Goal: Task Accomplishment & Management: Manage account settings

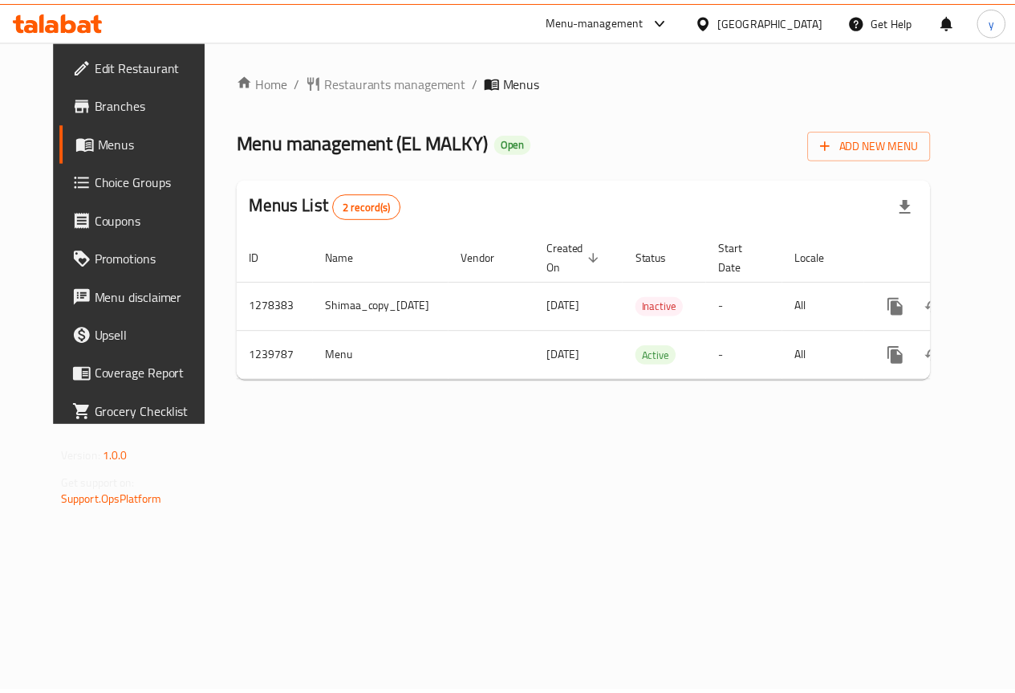
scroll to position [0, 48]
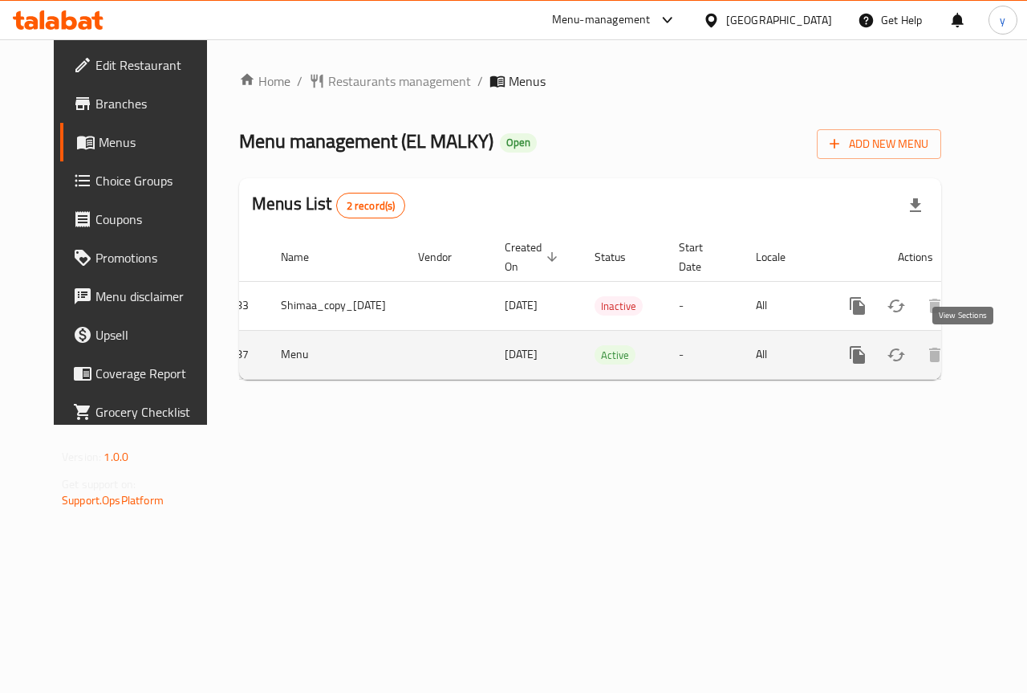
click at [974, 360] on link "enhanced table" at bounding box center [973, 355] width 39 height 39
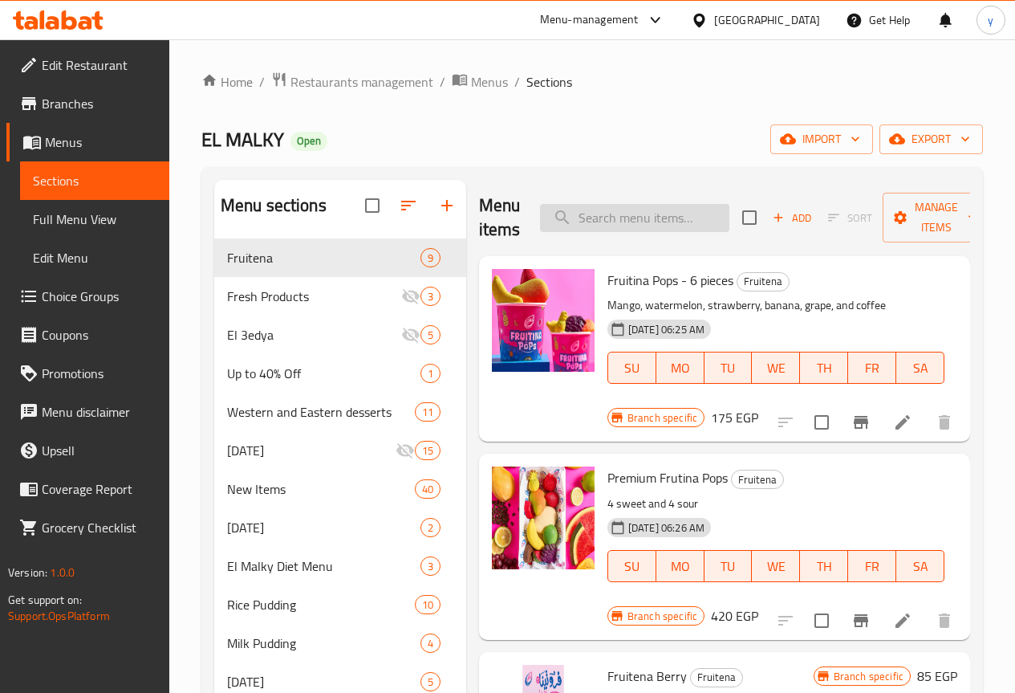
click at [584, 226] on input "search" at bounding box center [634, 218] width 189 height 28
paste input "Jelly with Banana and Strawberry Sauce"
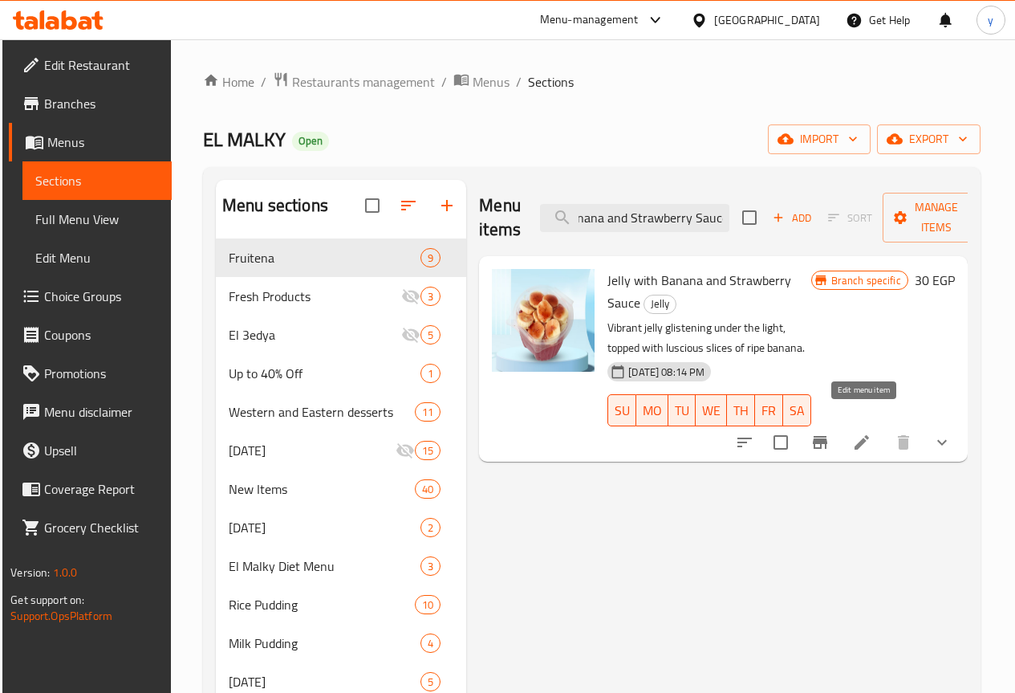
type input "Jelly with Banana and Strawberry Sauce"
click at [858, 435] on icon at bounding box center [862, 442] width 14 height 14
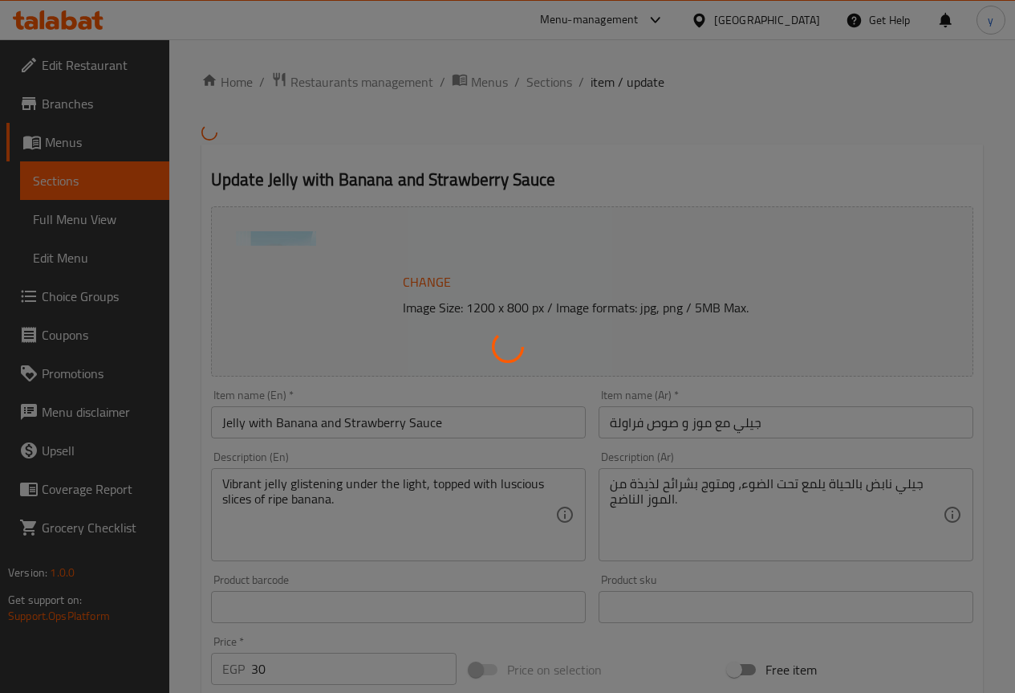
type input "الإضافات :"
type input "0"
type input "إضافة أيس كريم:"
type input "0"
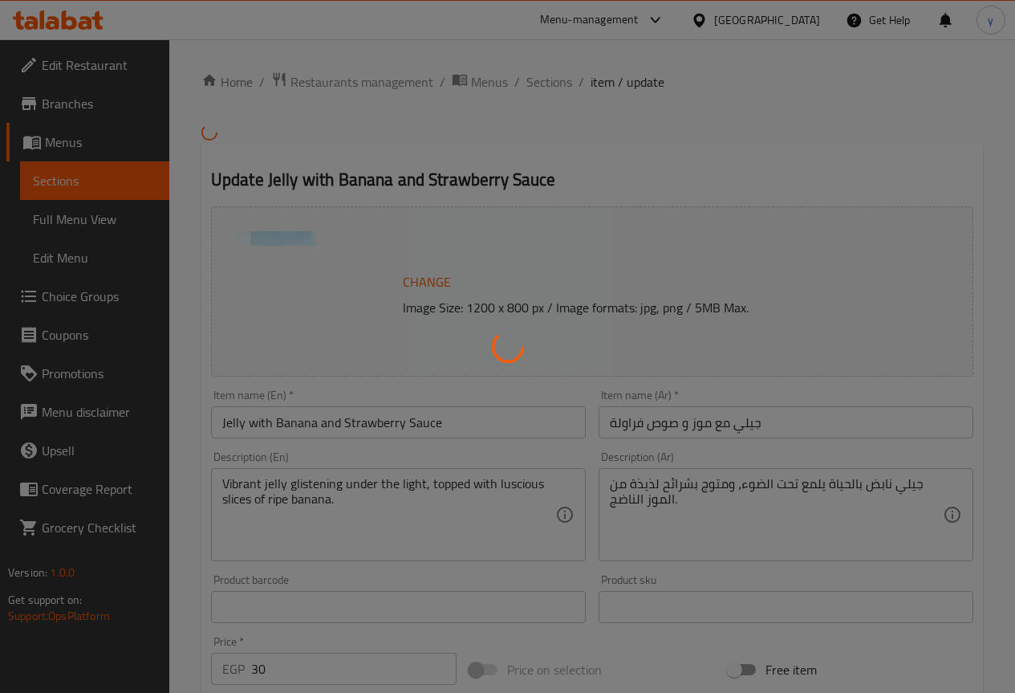
type input "0"
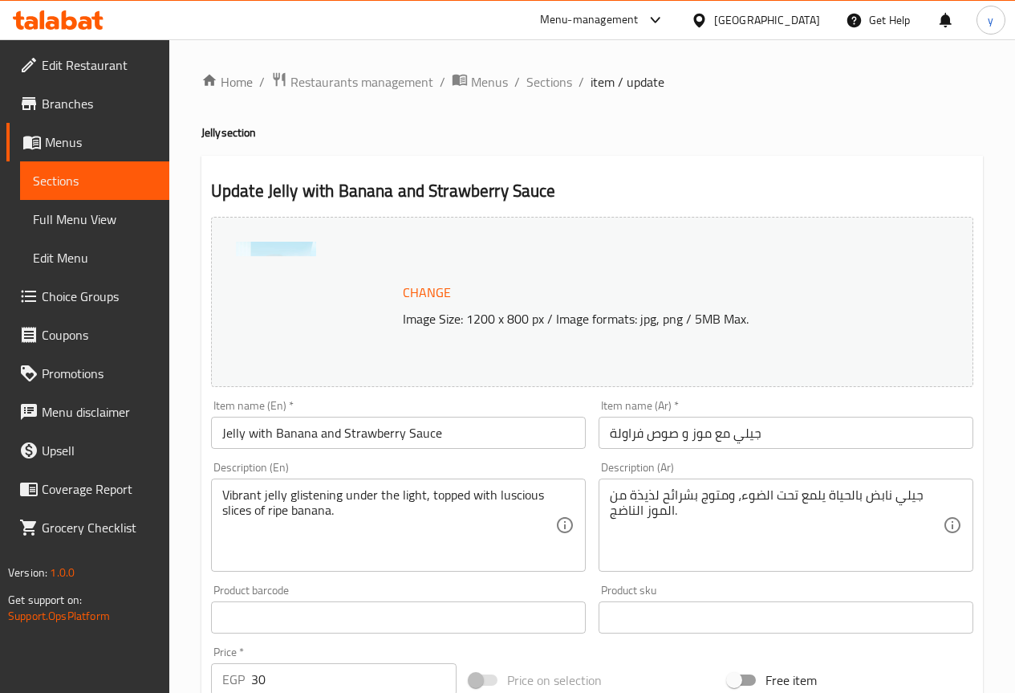
click at [112, 149] on span "Menus" at bounding box center [101, 141] width 112 height 19
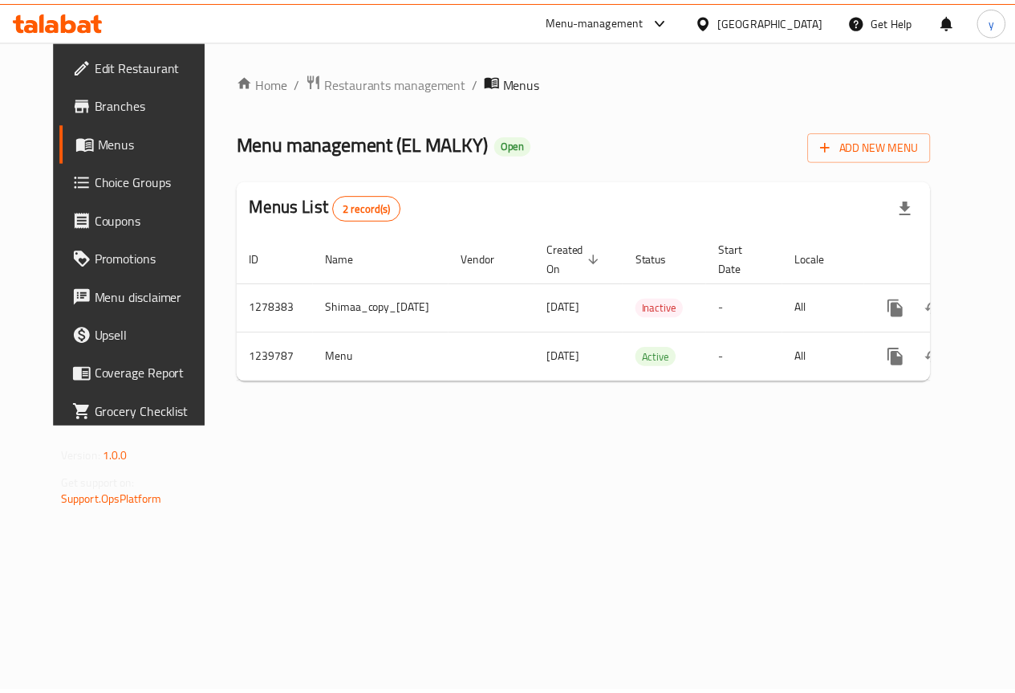
scroll to position [0, 48]
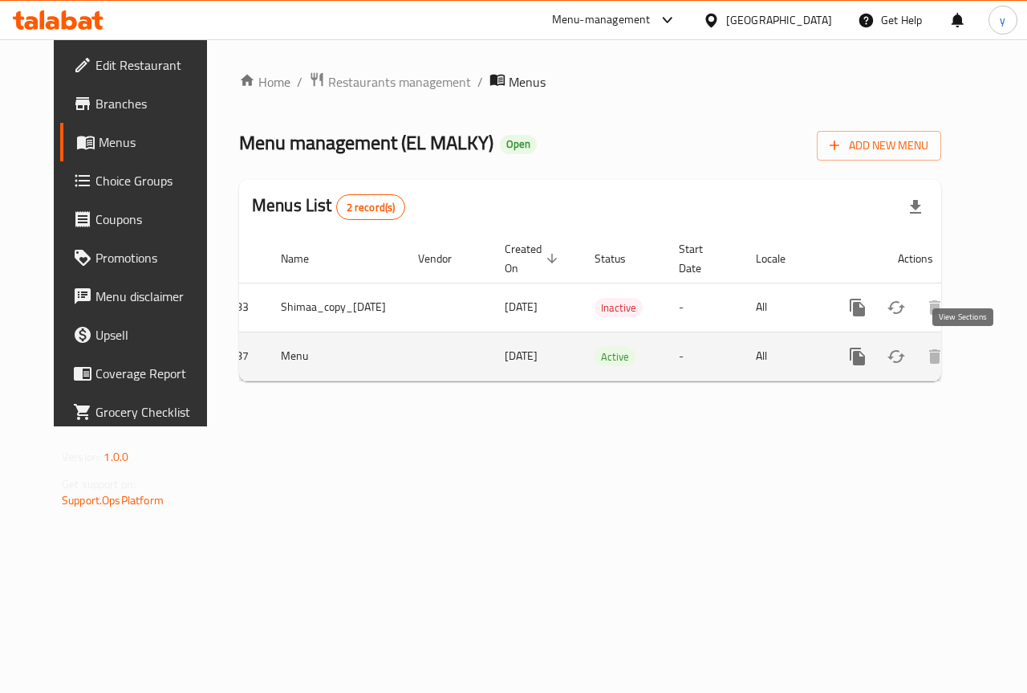
click at [968, 361] on icon "enhanced table" at bounding box center [973, 356] width 19 height 19
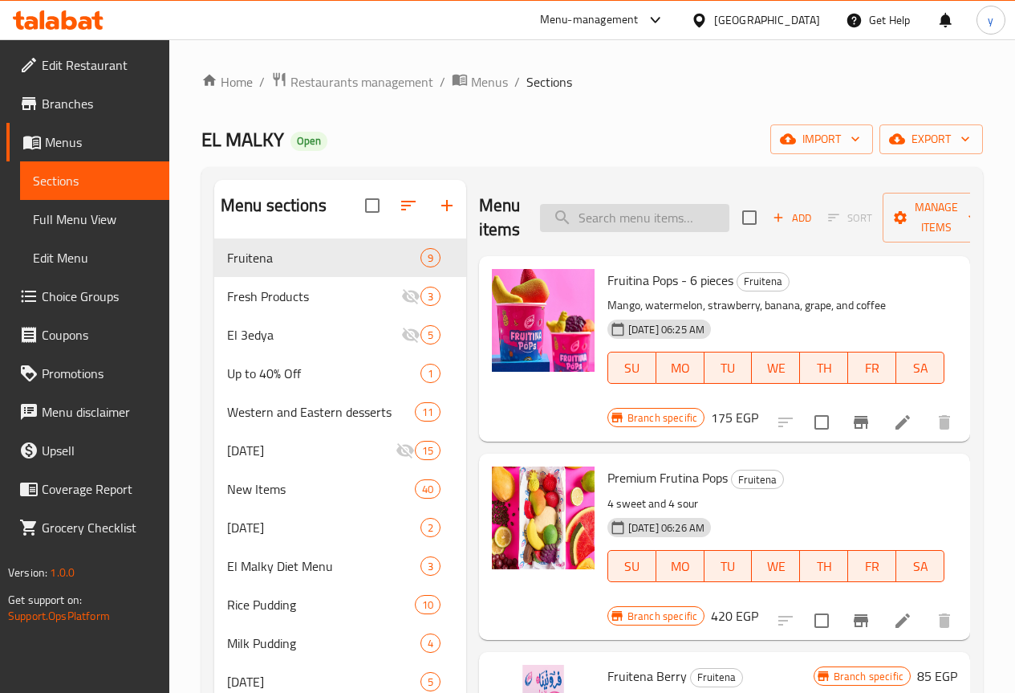
click at [638, 224] on input "search" at bounding box center [634, 218] width 189 height 28
paste input "Plain Belila"
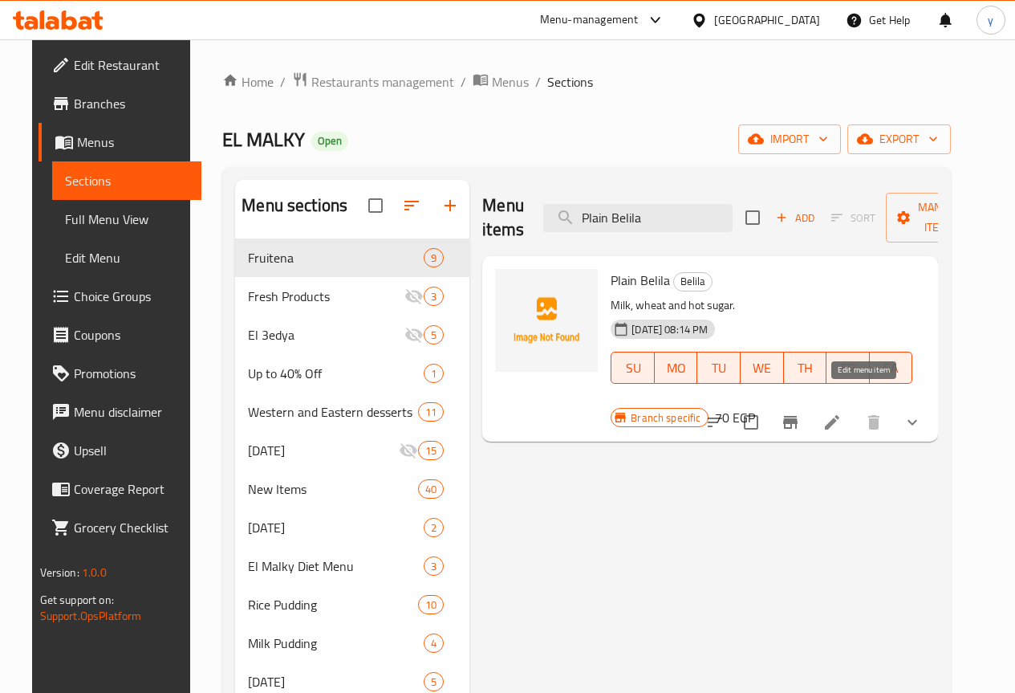
type input "Plain Belila"
click at [842, 413] on icon at bounding box center [832, 422] width 19 height 19
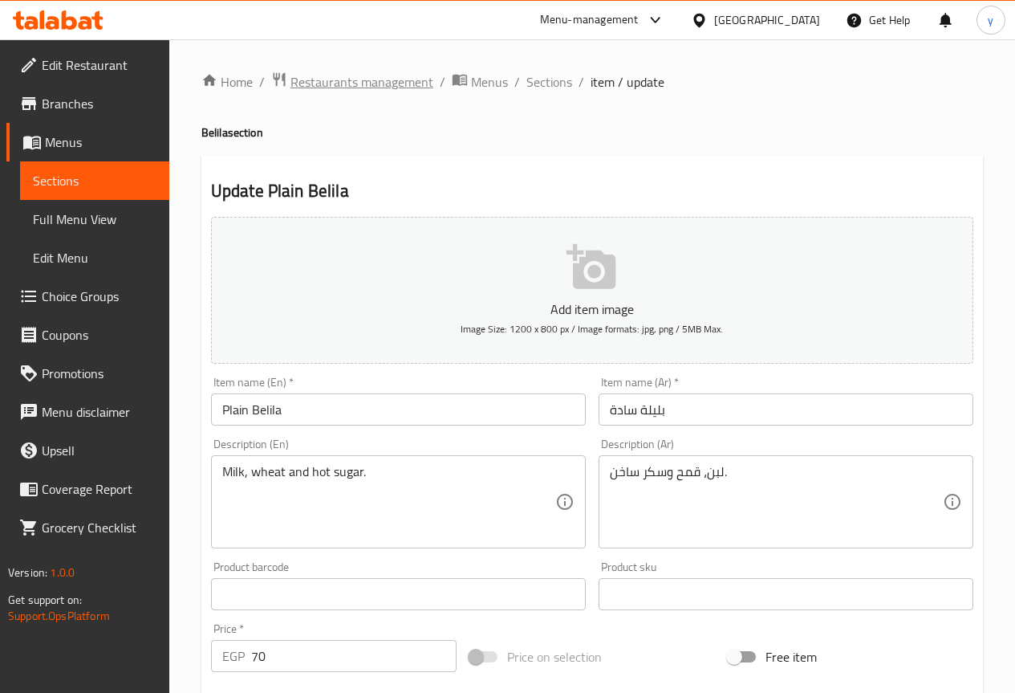
click at [347, 81] on span "Restaurants management" at bounding box center [362, 81] width 143 height 19
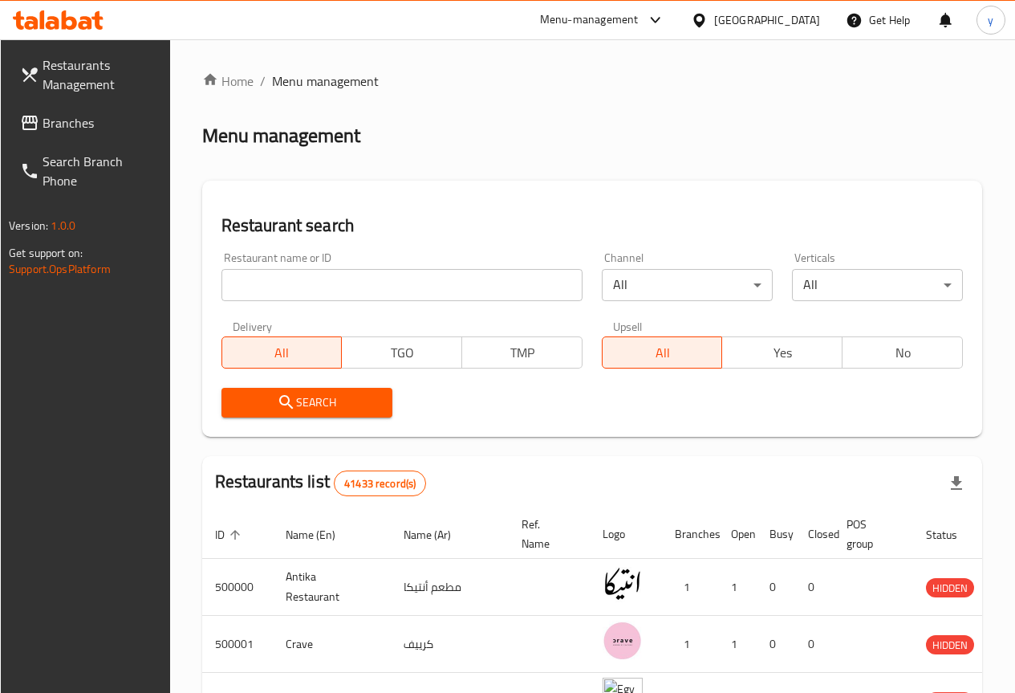
click at [99, 126] on span "Branches" at bounding box center [100, 122] width 115 height 19
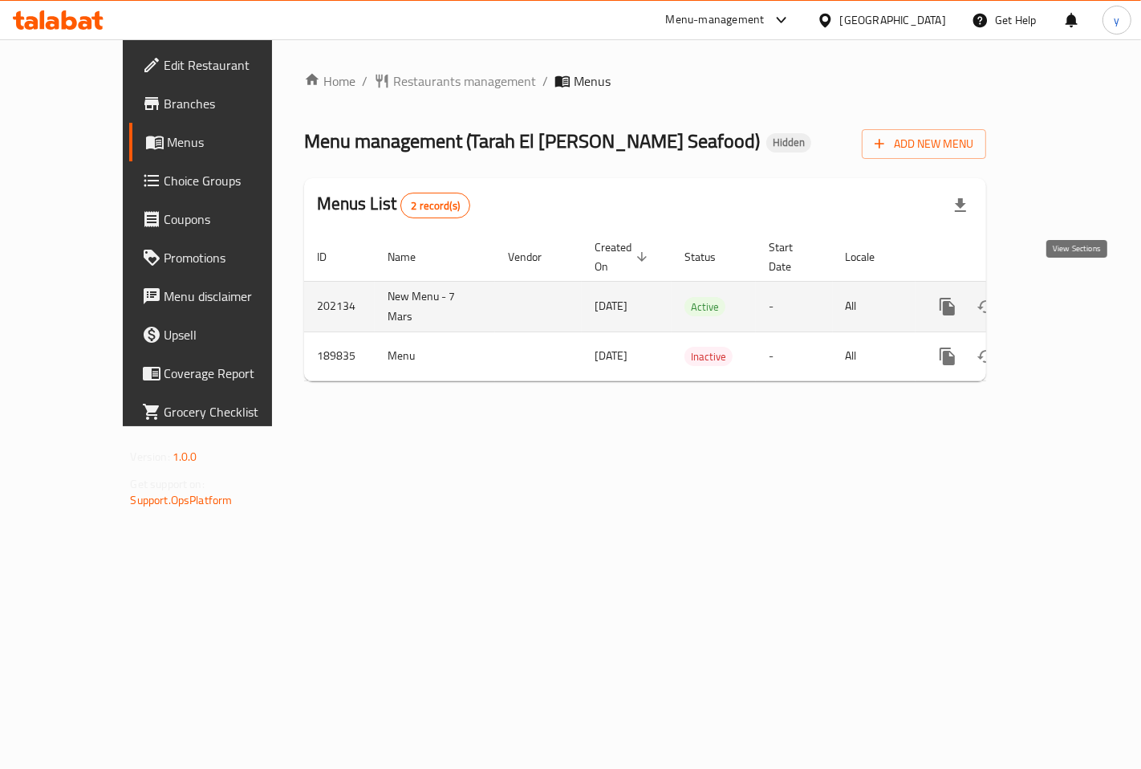
click at [1071, 299] on icon "enhanced table" at bounding box center [1063, 306] width 14 height 14
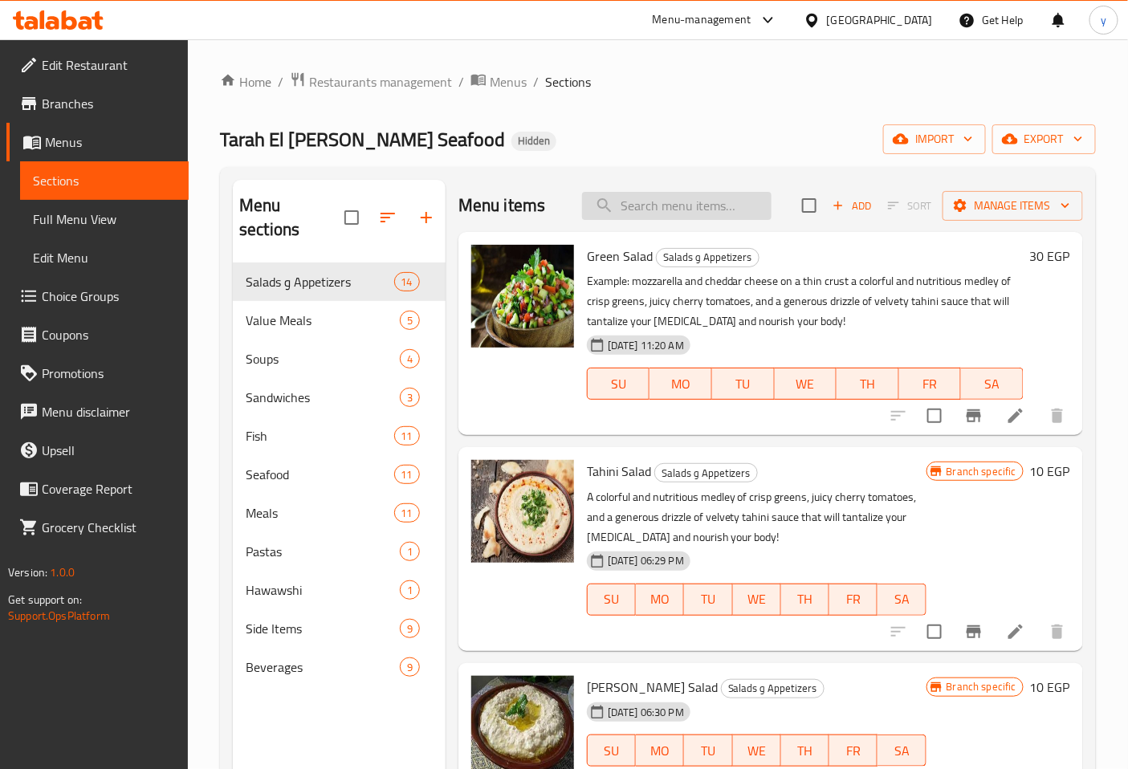
click at [612, 210] on input "search" at bounding box center [676, 206] width 189 height 28
paste input "Sayadaia Rice"
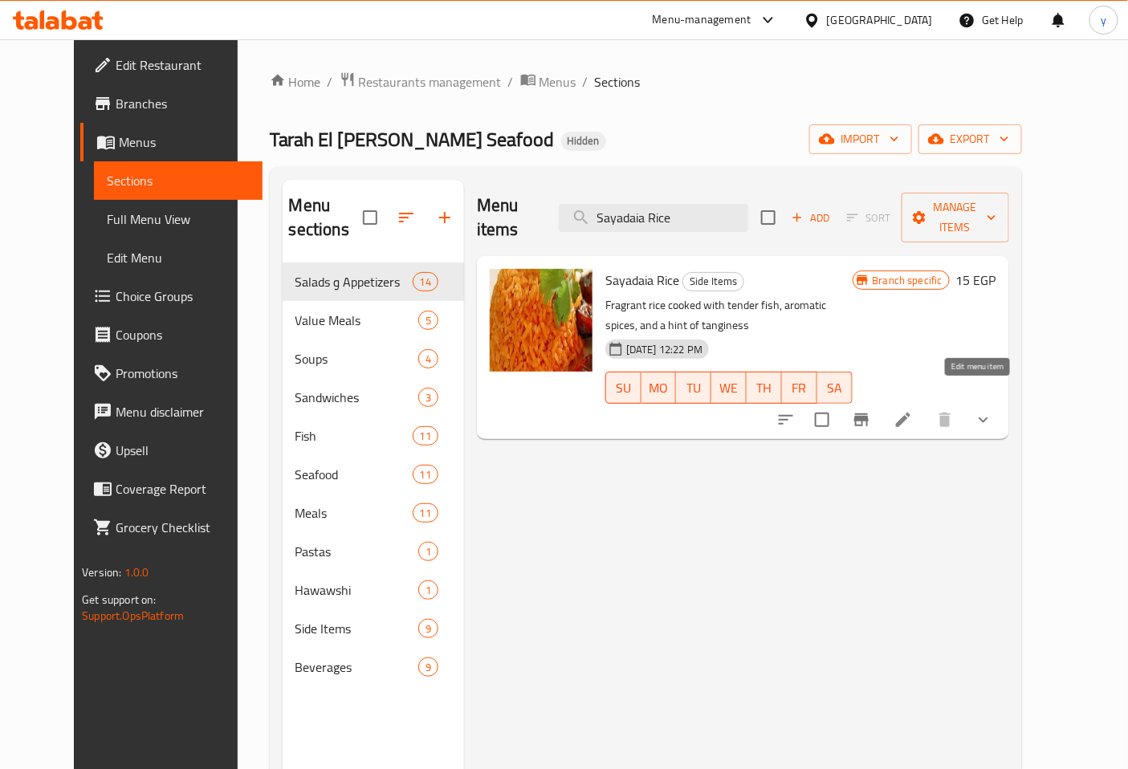
type input "Sayadaia Rice"
click at [910, 413] on icon at bounding box center [903, 420] width 14 height 14
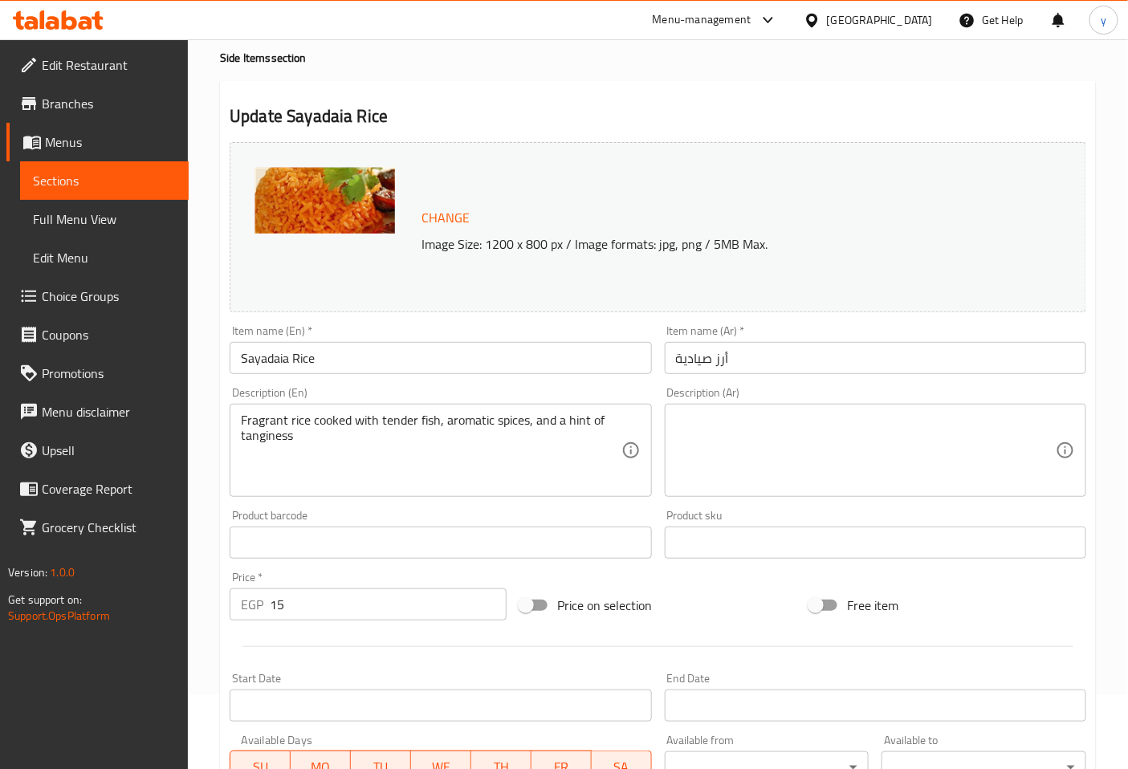
scroll to position [178, 0]
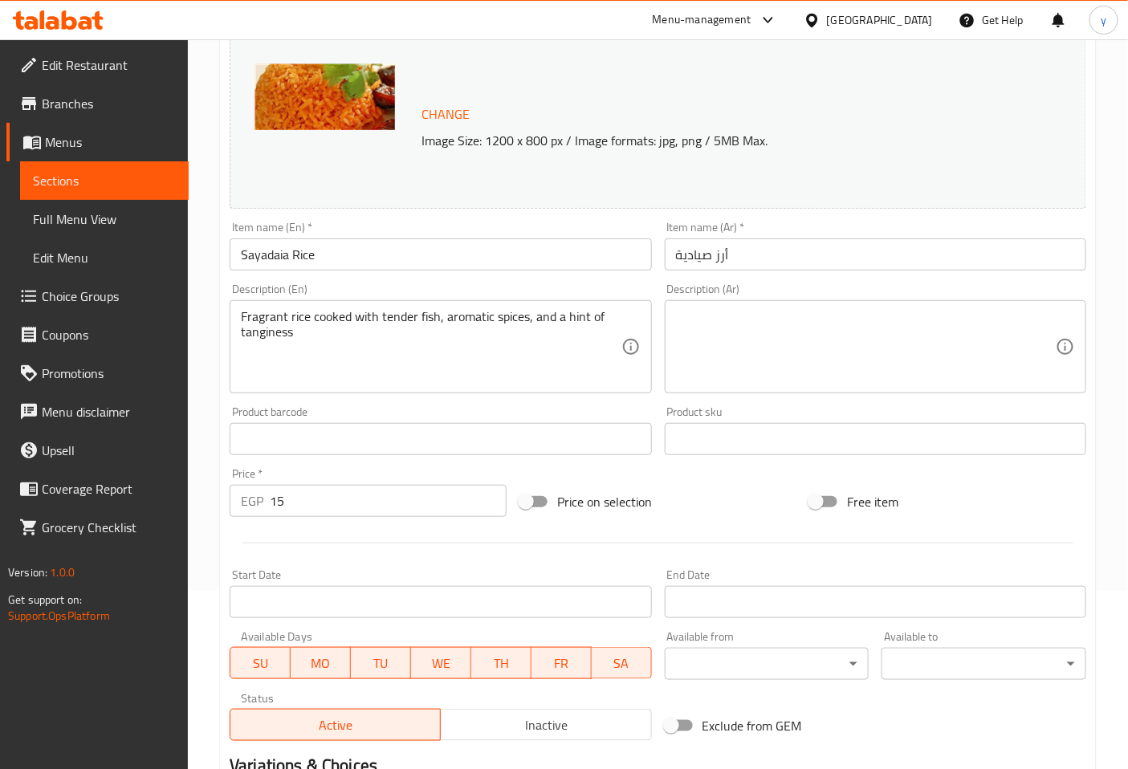
click at [98, 178] on span "Sections" at bounding box center [104, 180] width 143 height 19
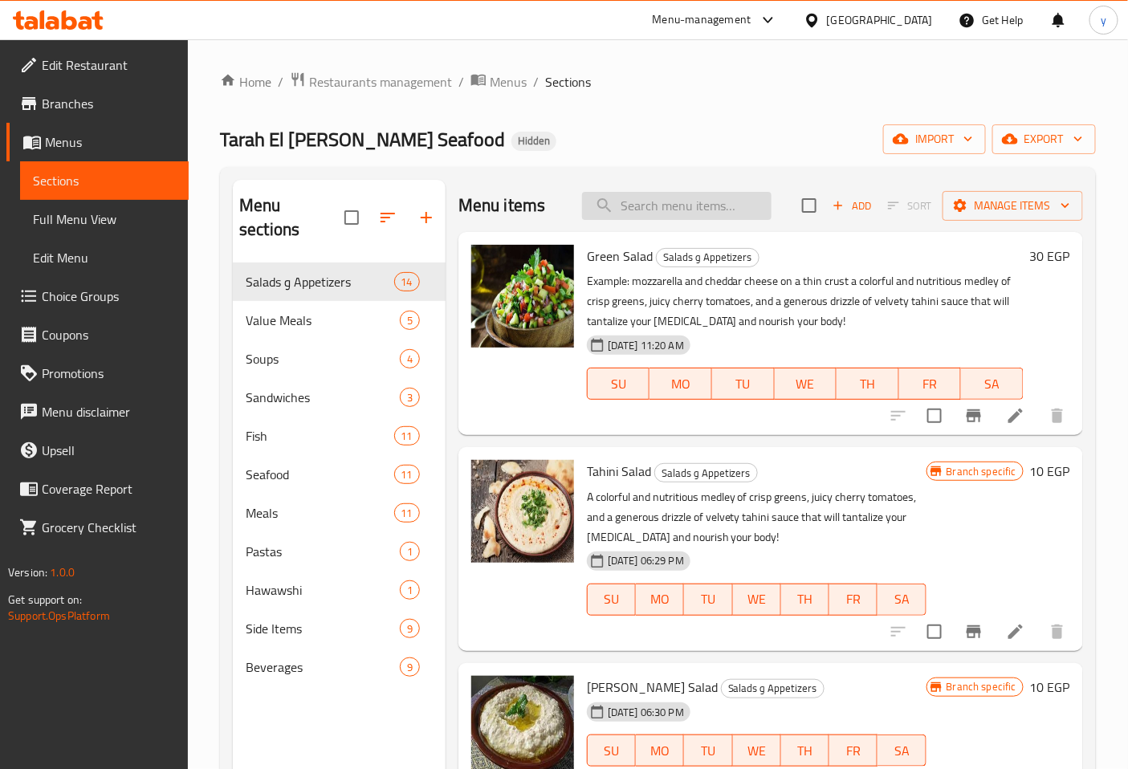
click at [659, 218] on input "search" at bounding box center [676, 206] width 189 height 28
paste input "Shrimp Rice"
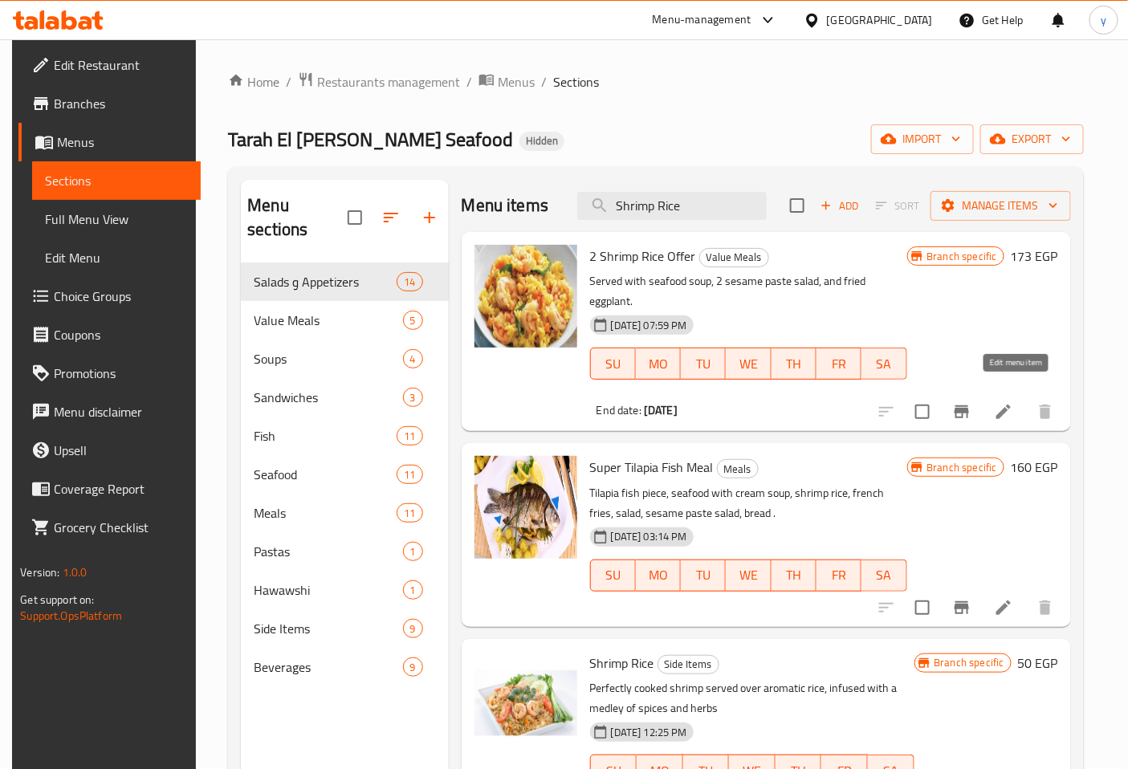
type input "Shrimp Rice"
click at [1006, 402] on icon at bounding box center [1003, 411] width 19 height 19
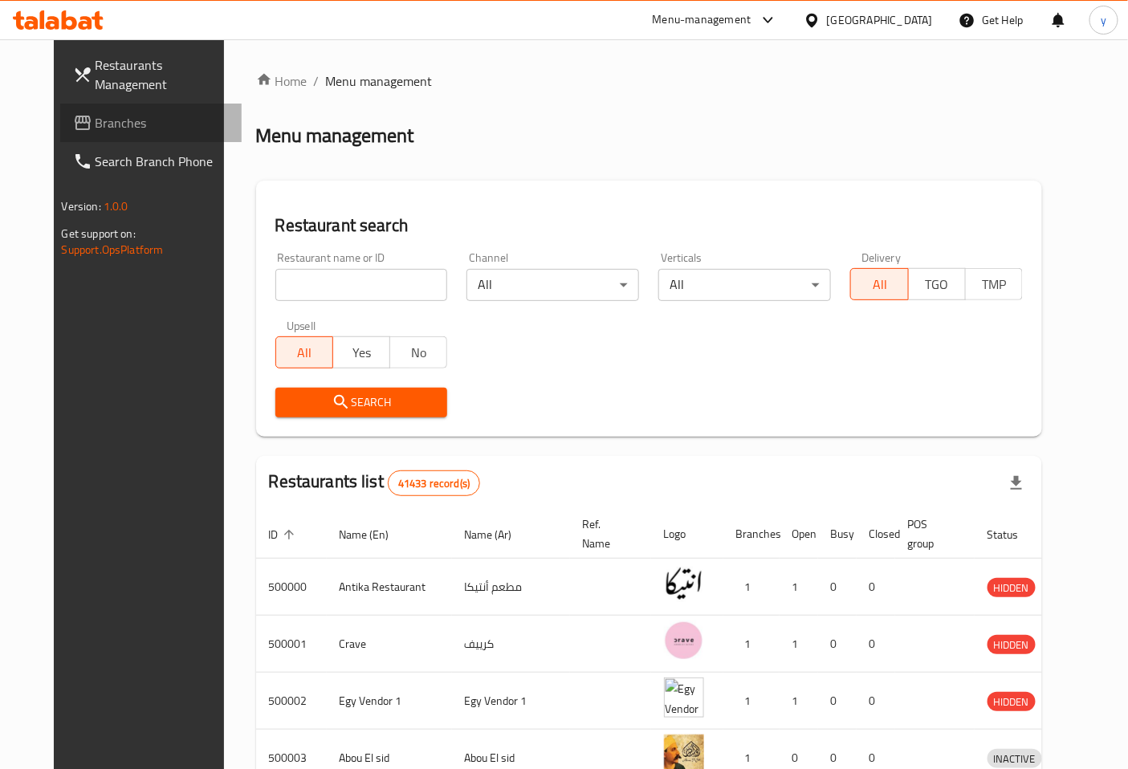
click at [96, 113] on span "Branches" at bounding box center [163, 122] width 134 height 19
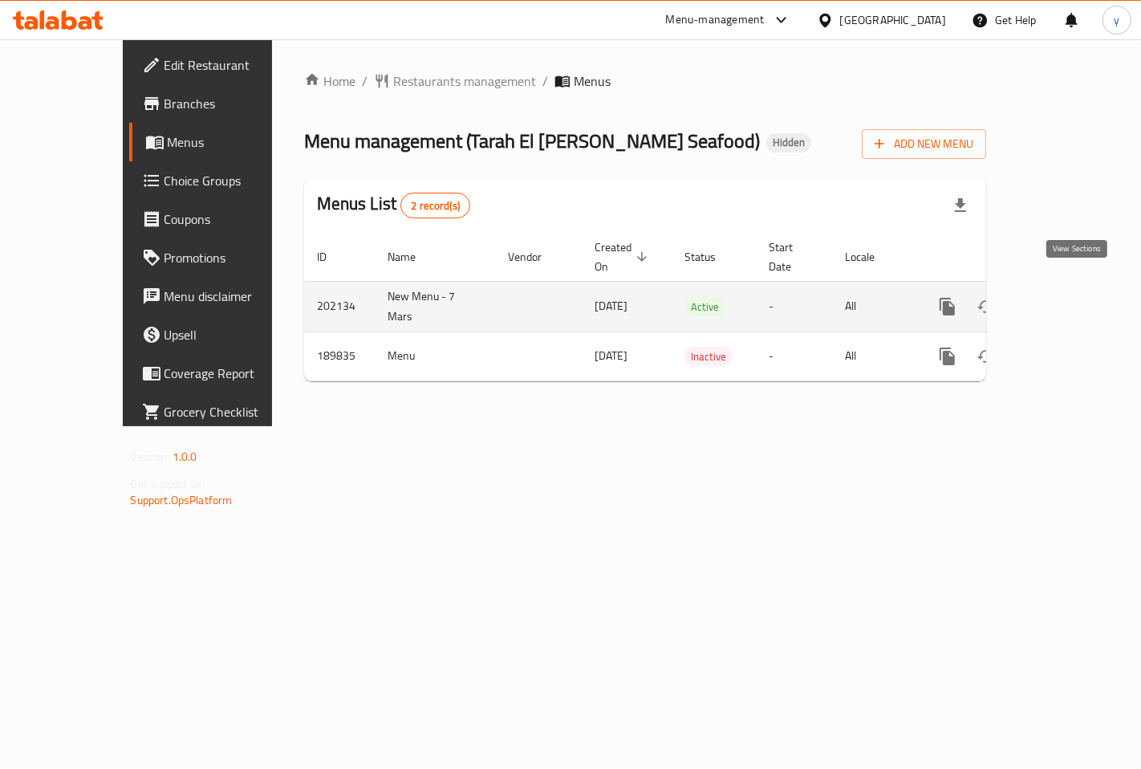
click at [1071, 299] on icon "enhanced table" at bounding box center [1063, 306] width 14 height 14
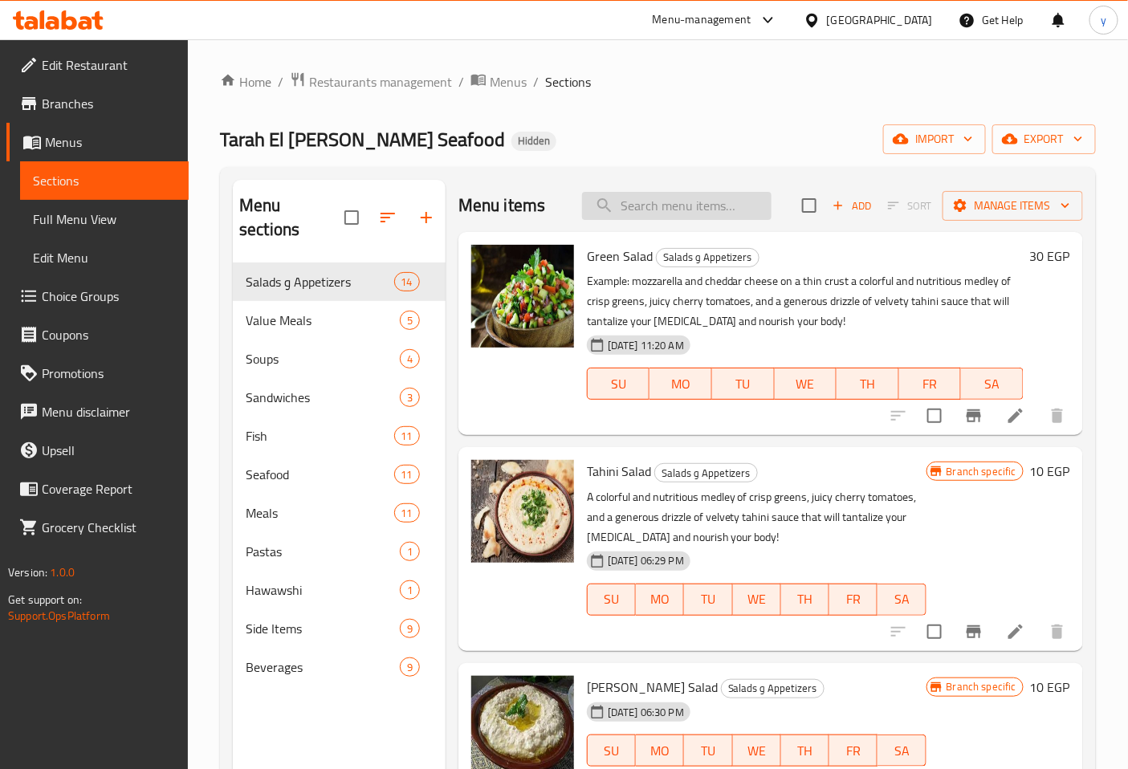
click at [661, 206] on input "search" at bounding box center [676, 206] width 189 height 28
paste input "Shrimp Rice"
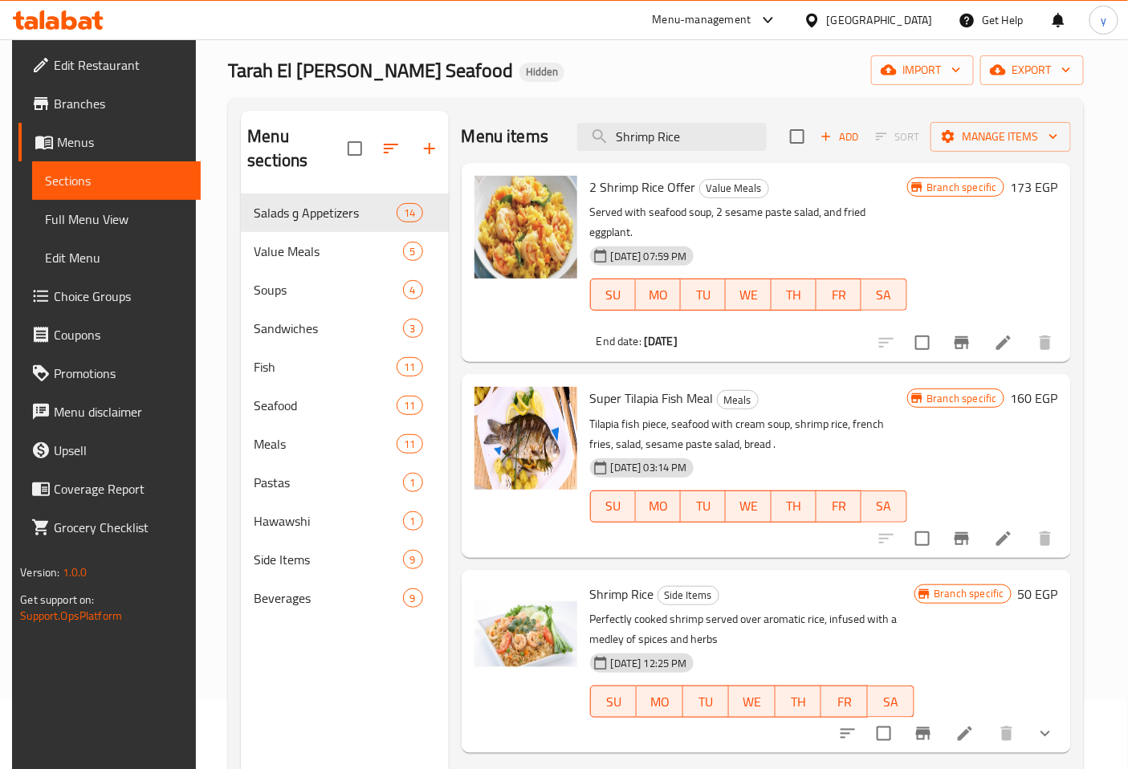
scroll to position [225, 0]
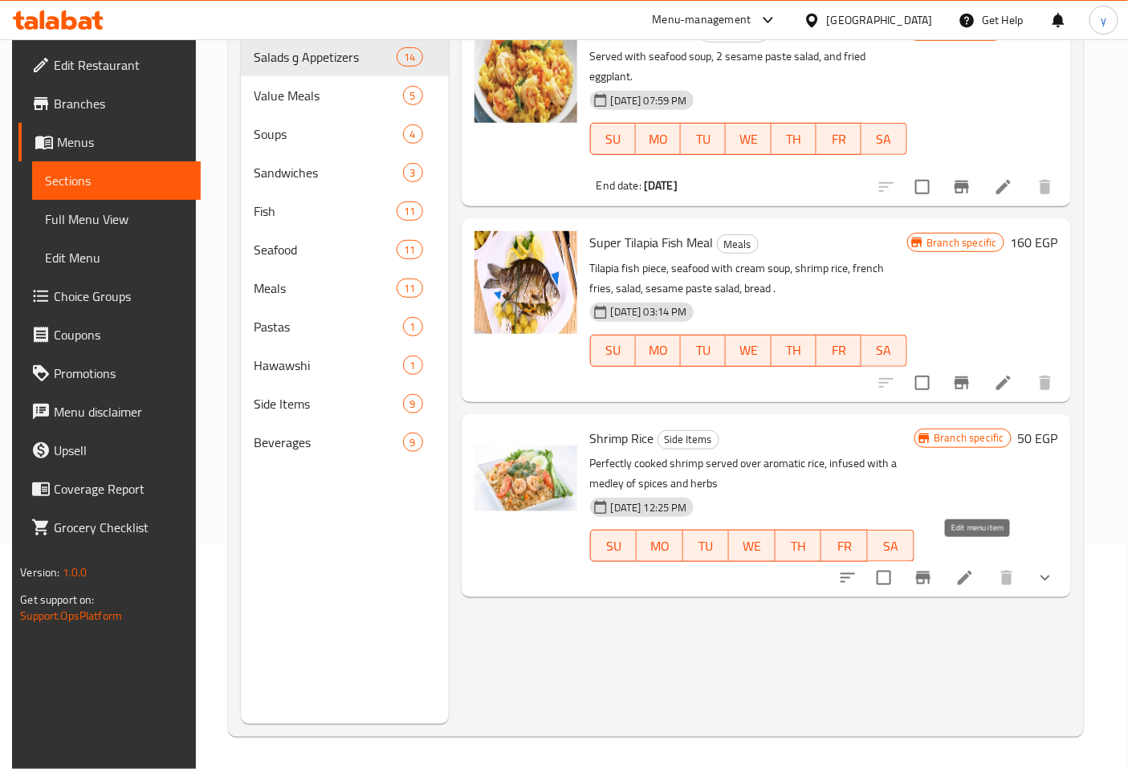
type input "Shrimp Rice"
click at [974, 568] on icon at bounding box center [964, 577] width 19 height 19
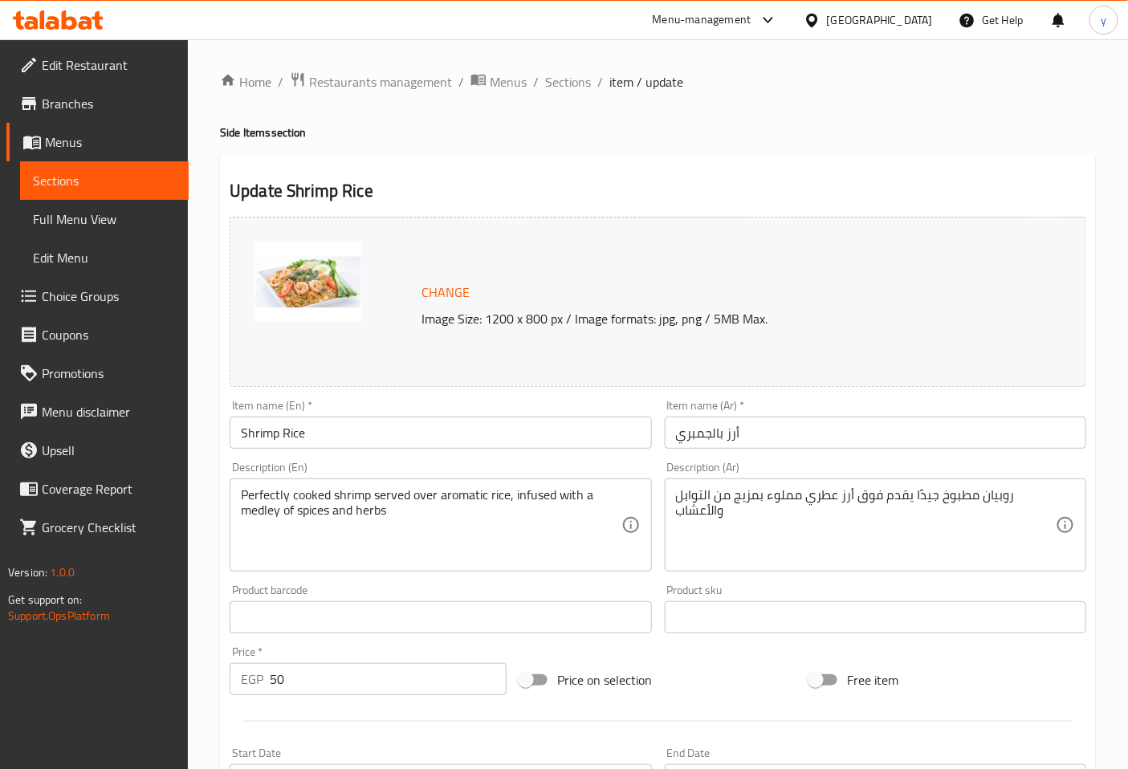
click at [111, 173] on span "Sections" at bounding box center [104, 180] width 143 height 19
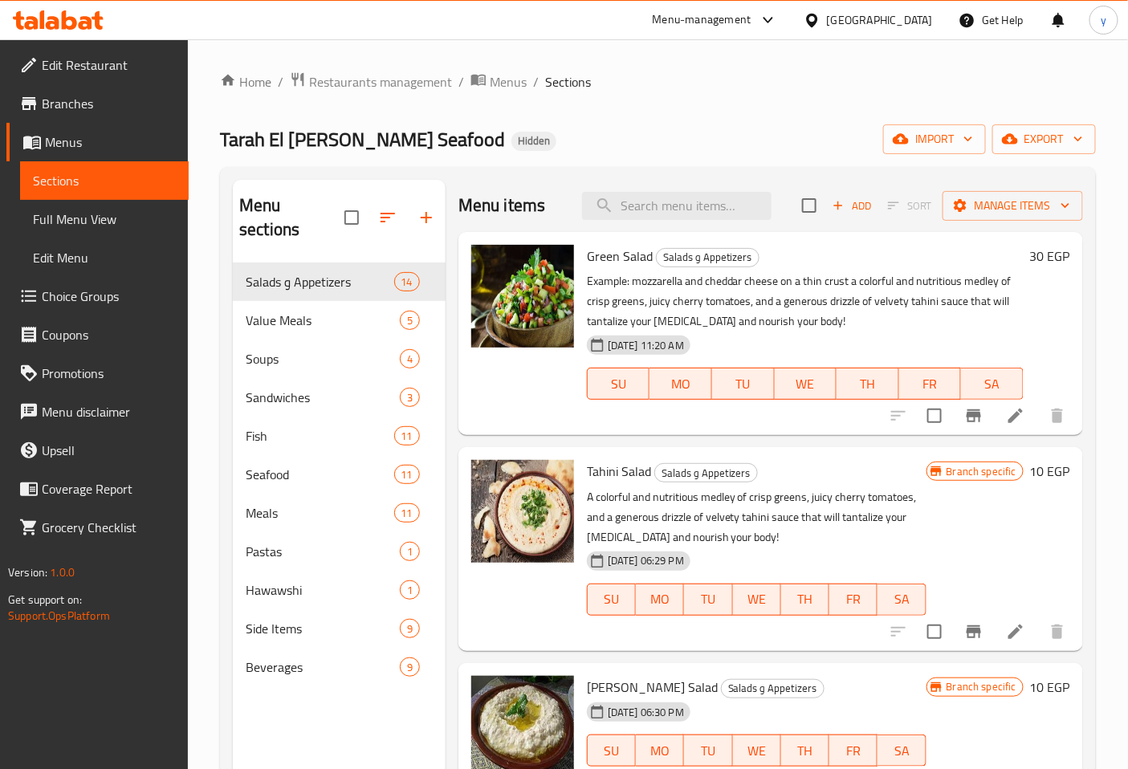
click at [621, 189] on div "Menu items Add Sort Manage items" at bounding box center [770, 206] width 624 height 52
click at [621, 195] on input "search" at bounding box center [676, 206] width 189 height 28
paste input "Seafood Pasta"
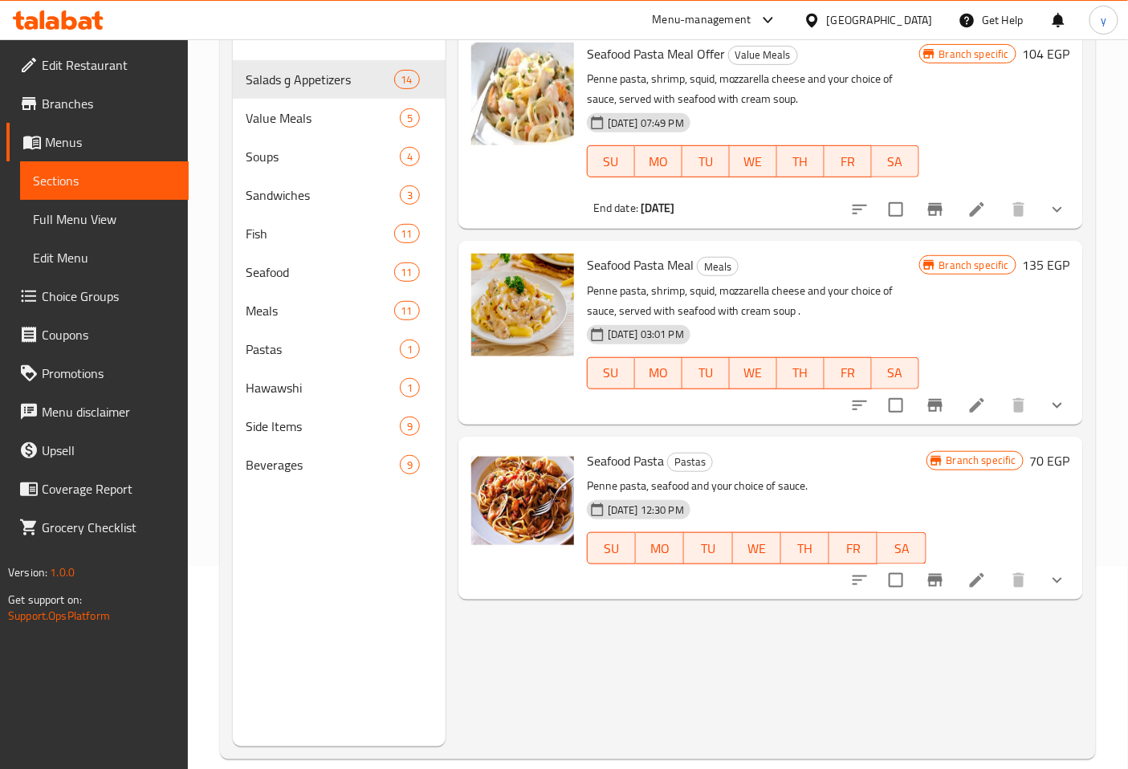
scroll to position [225, 0]
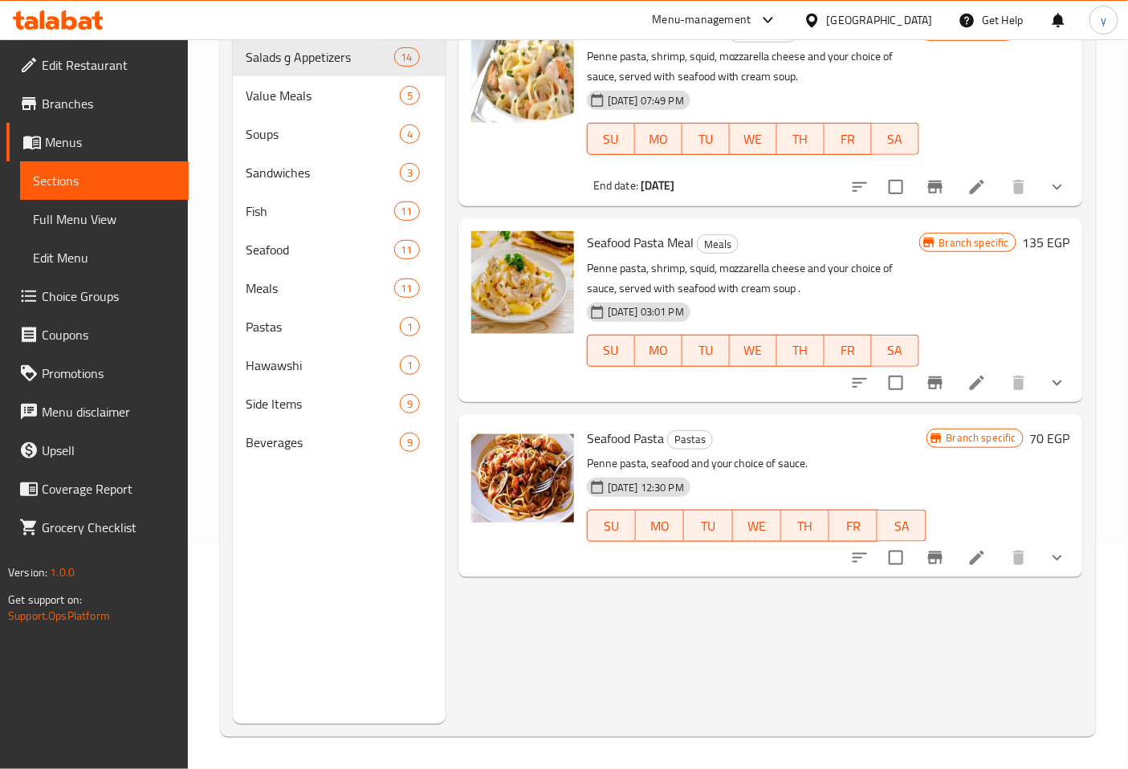
type input "Seafood Pasta"
click at [984, 558] on icon at bounding box center [976, 557] width 19 height 19
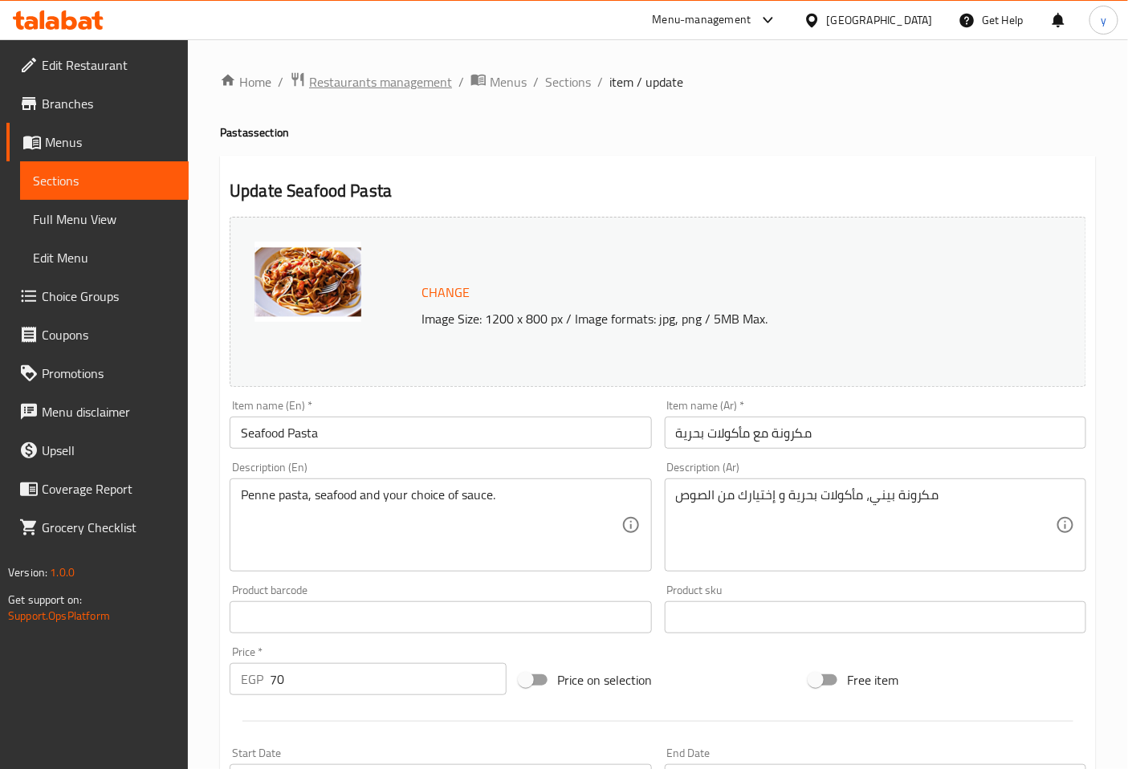
click at [344, 80] on span "Restaurants management" at bounding box center [380, 81] width 143 height 19
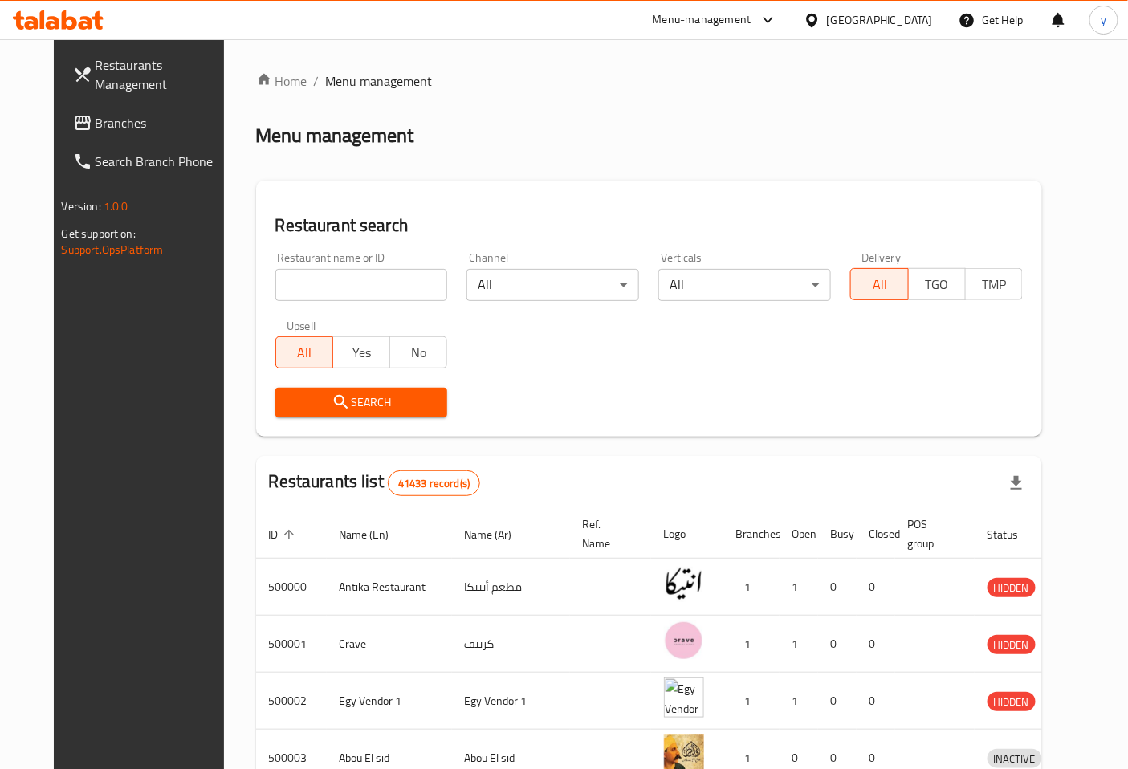
click at [121, 126] on span "Branches" at bounding box center [163, 122] width 134 height 19
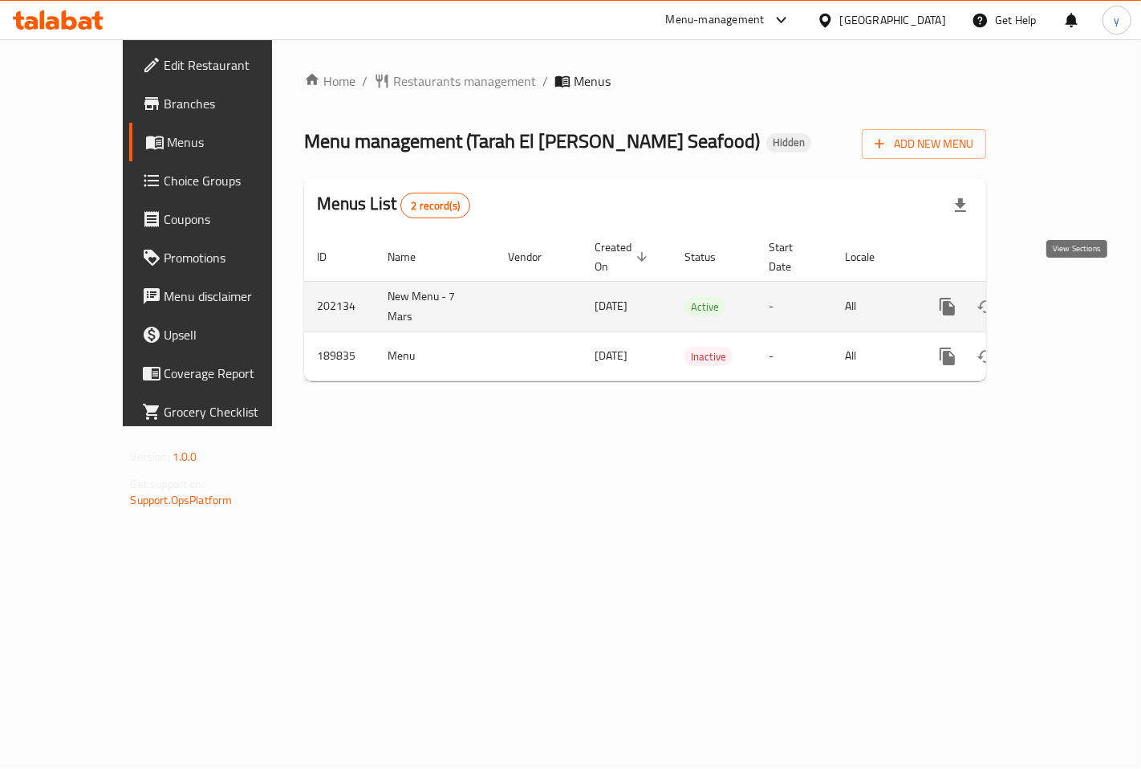
click at [1068, 297] on icon "enhanced table" at bounding box center [1063, 306] width 19 height 19
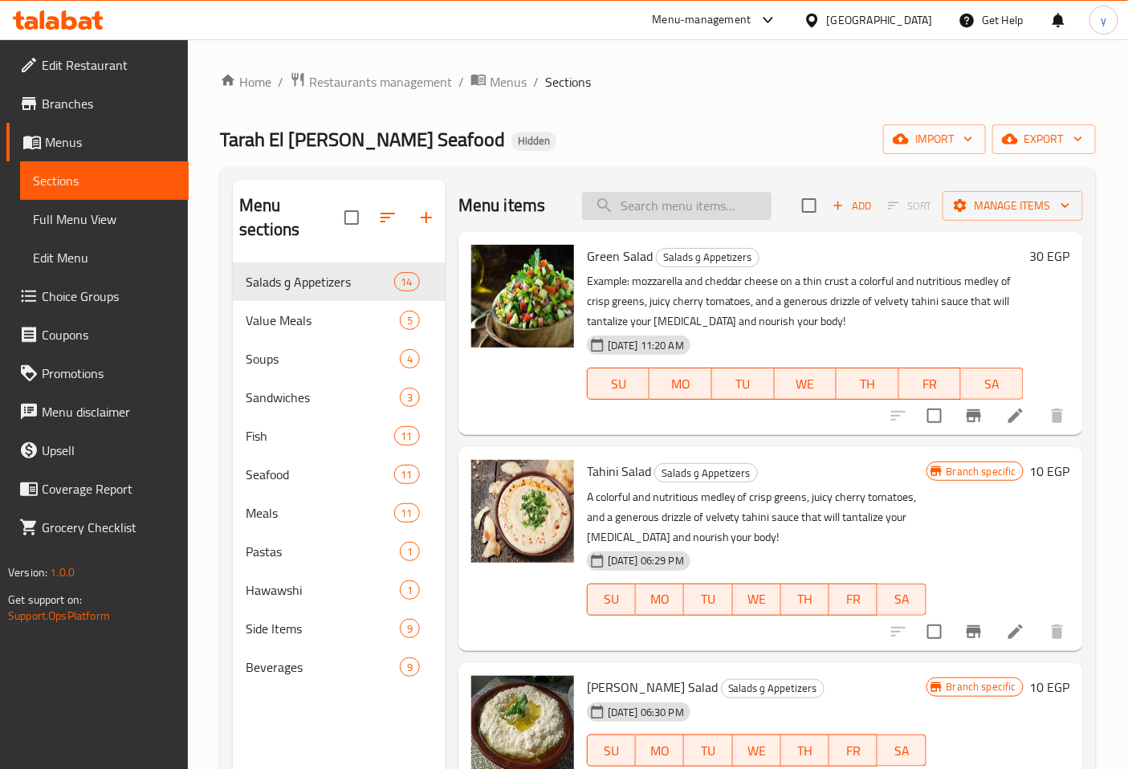
click at [694, 202] on input "search" at bounding box center [676, 206] width 189 height 28
paste input "Fish Fillet Rice"
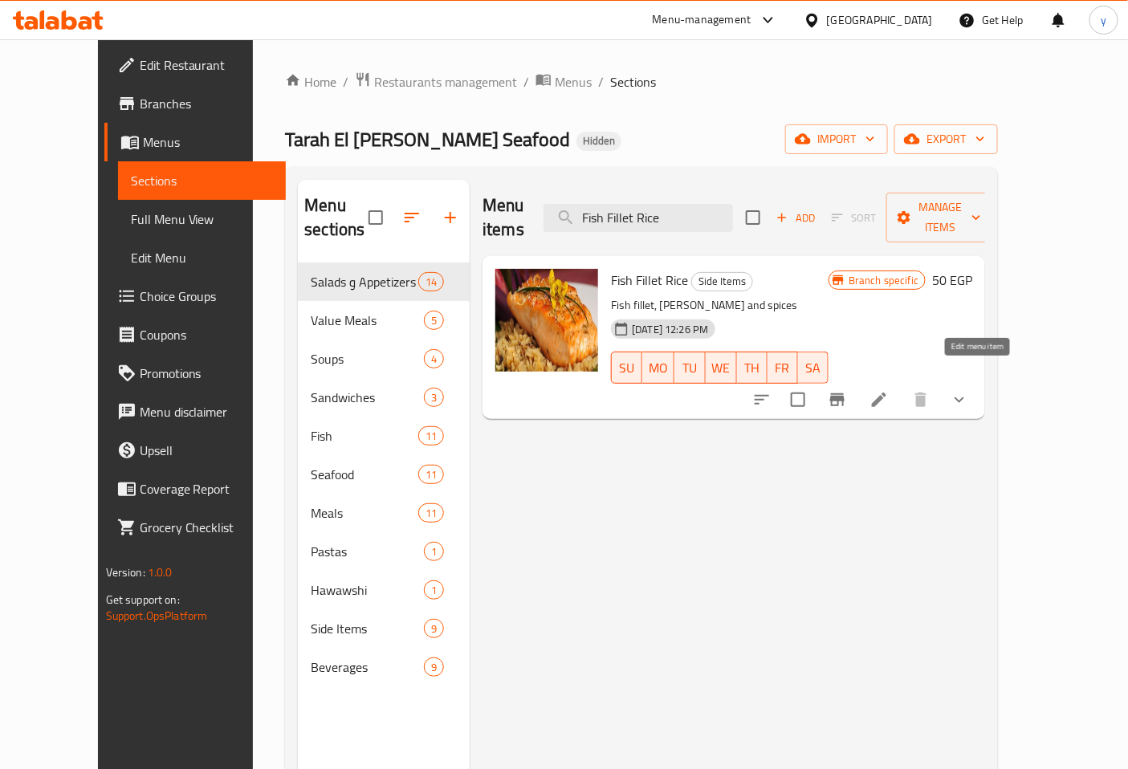
type input "Fish Fillet Rice"
click at [889, 390] on icon at bounding box center [878, 399] width 19 height 19
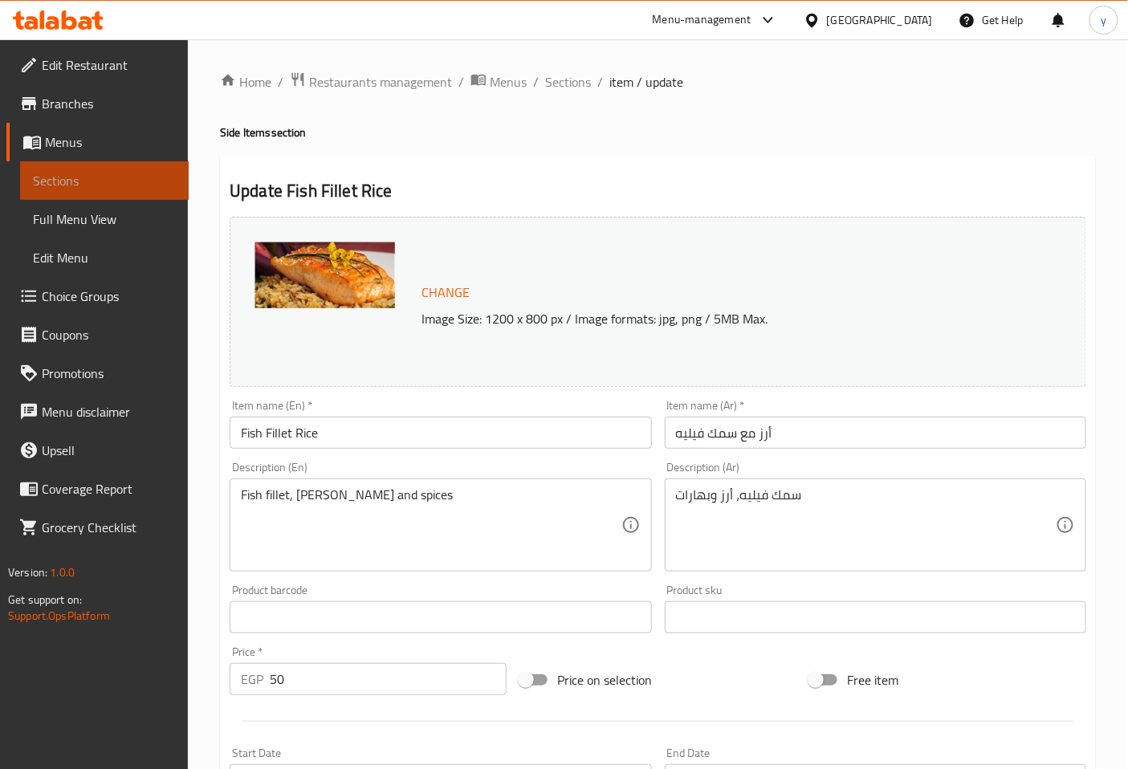
click at [124, 181] on span "Sections" at bounding box center [104, 180] width 143 height 19
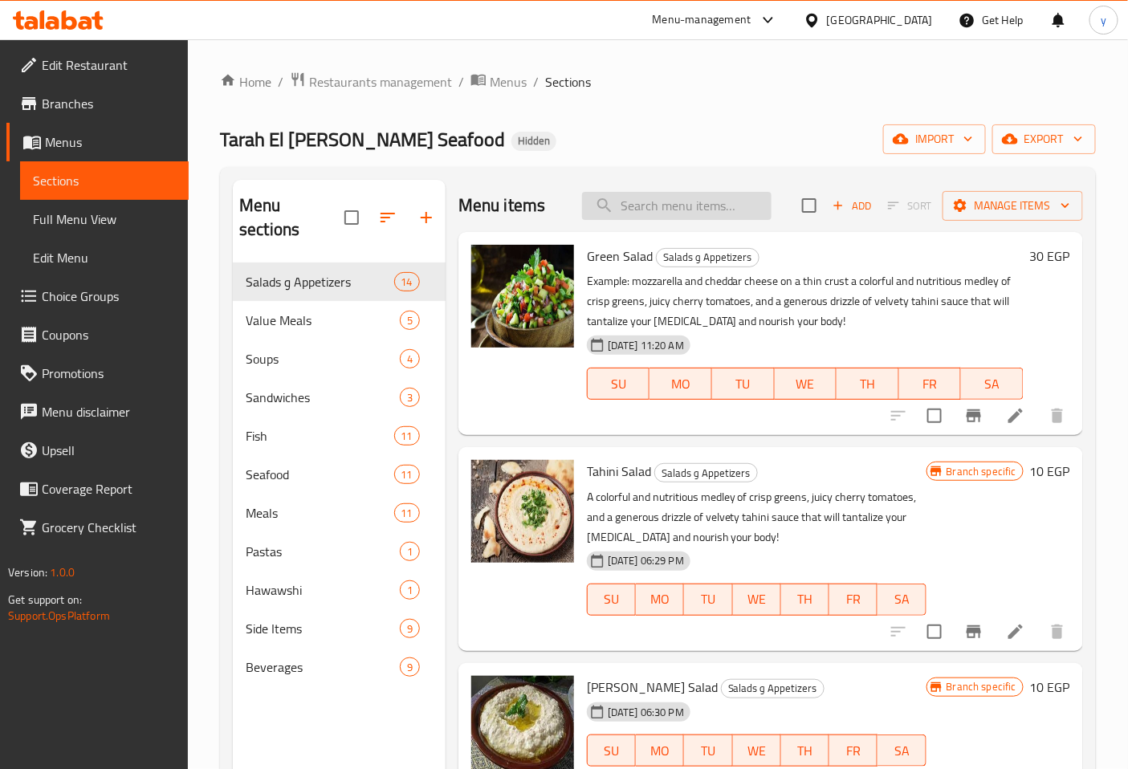
click at [637, 199] on input "search" at bounding box center [676, 206] width 189 height 28
paste input "Squid Rice"
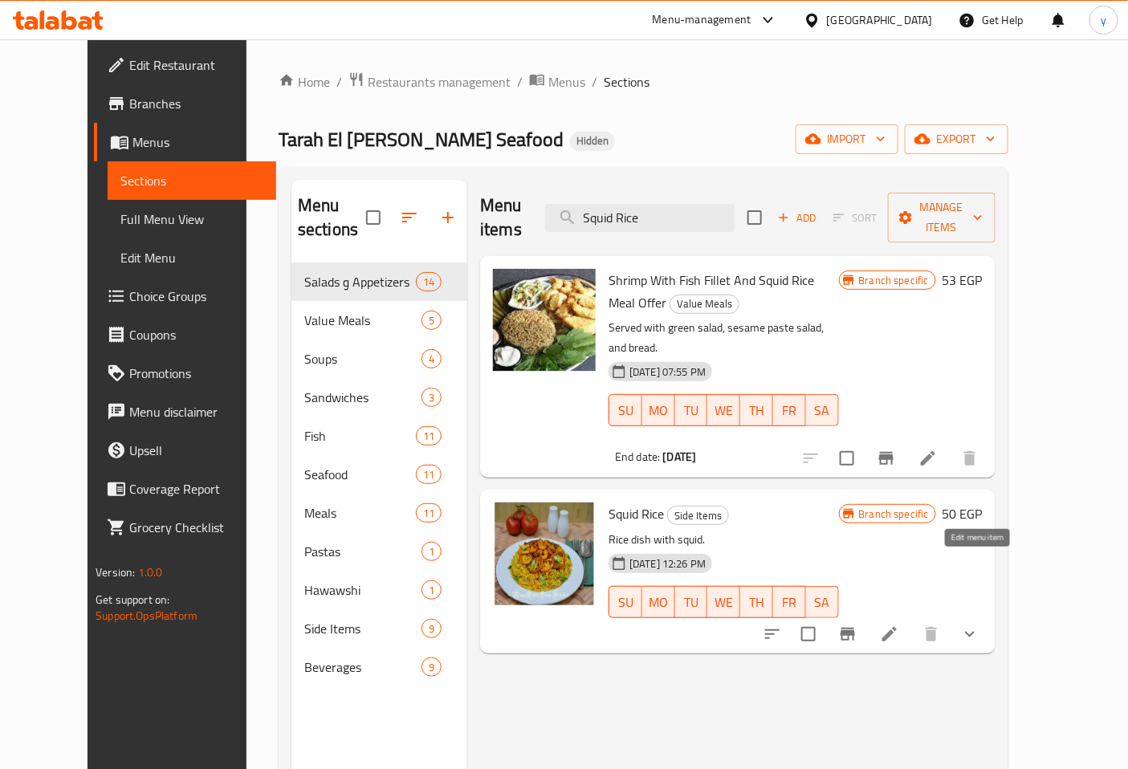
type input "Squid Rice"
click at [899, 624] on icon at bounding box center [889, 633] width 19 height 19
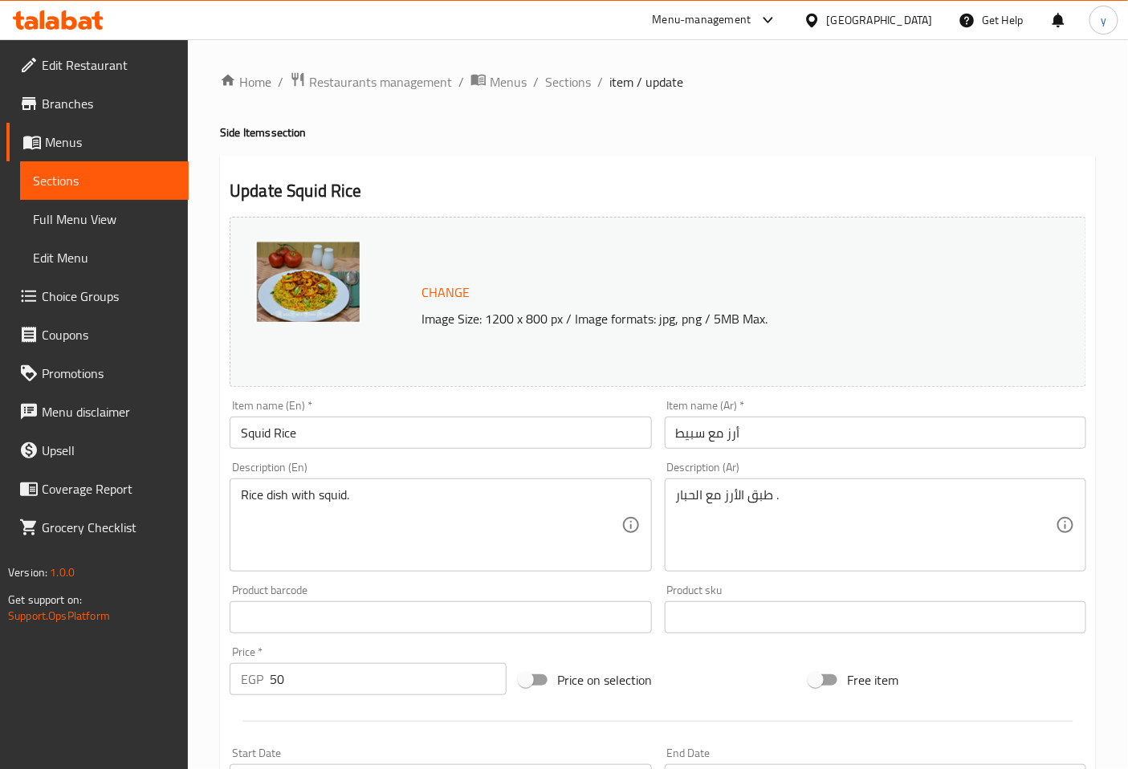
drag, startPoint x: 102, startPoint y: 181, endPoint x: 167, endPoint y: 191, distance: 65.7
click at [102, 181] on span "Sections" at bounding box center [104, 180] width 143 height 19
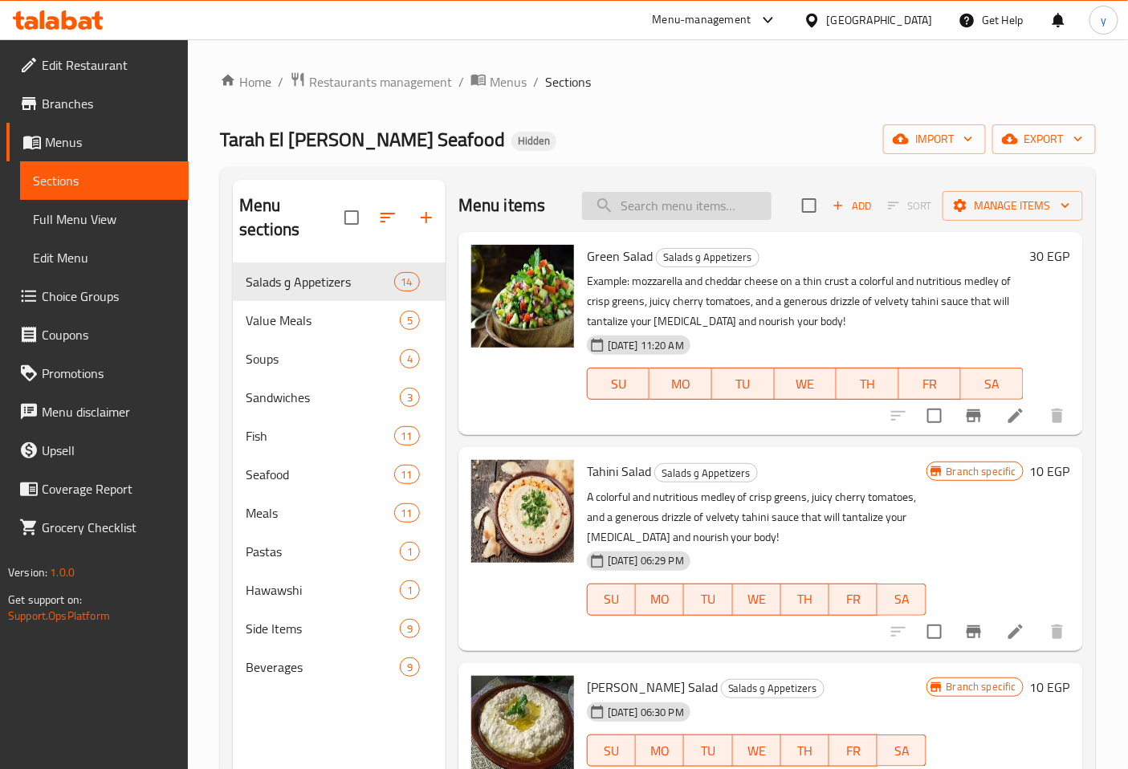
click at [705, 198] on input "search" at bounding box center [676, 206] width 189 height 28
paste input "Squid Sandwich"
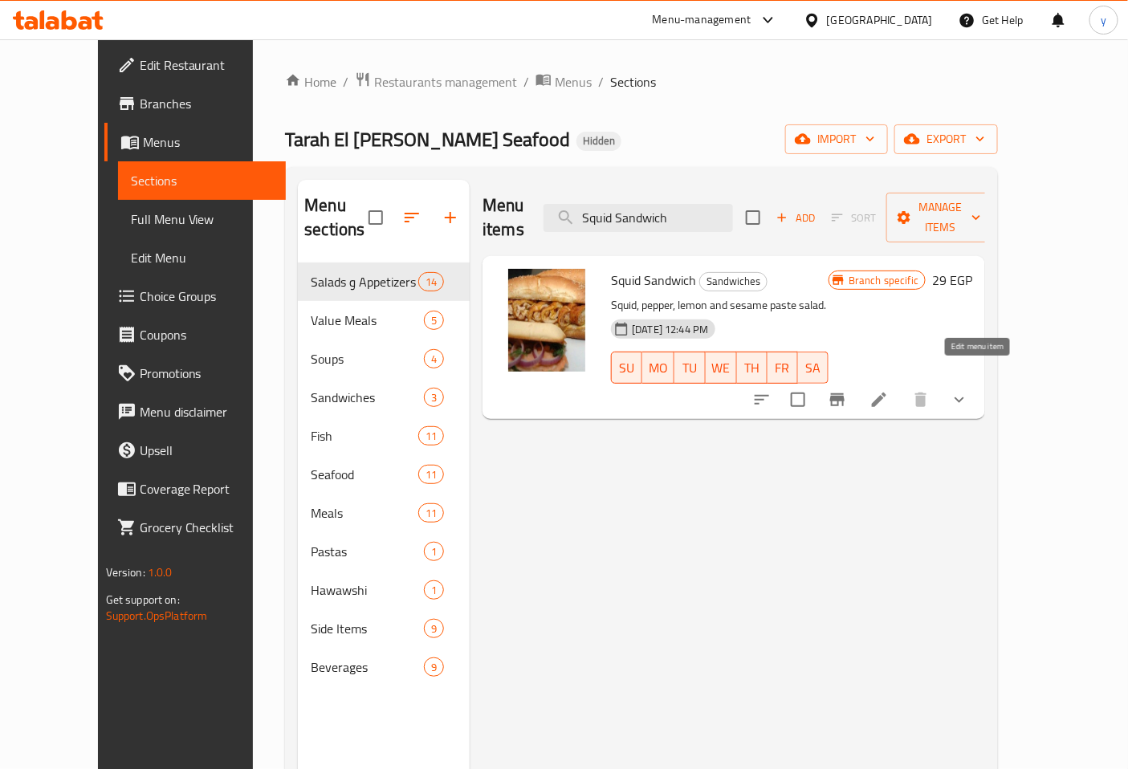
type input "Squid Sandwich"
click at [889, 390] on icon at bounding box center [878, 399] width 19 height 19
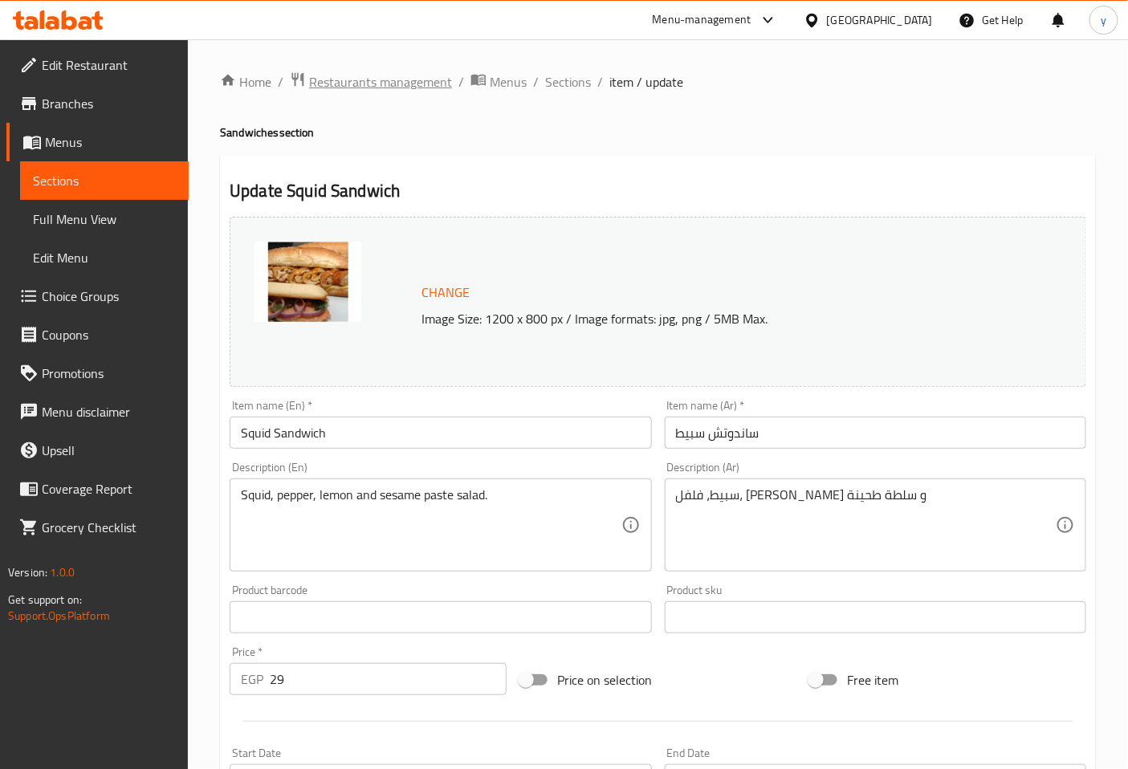
click at [332, 88] on span "Restaurants management" at bounding box center [380, 81] width 143 height 19
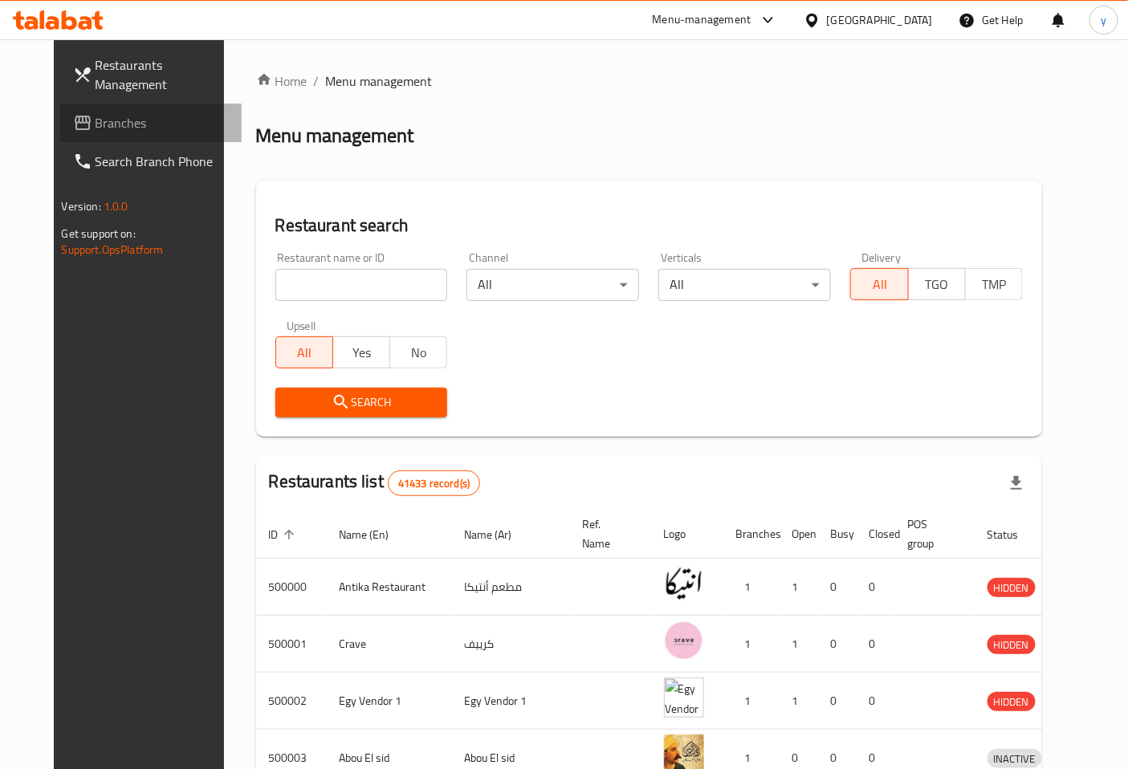
click at [96, 118] on span "Branches" at bounding box center [163, 122] width 134 height 19
